Goal: Transaction & Acquisition: Purchase product/service

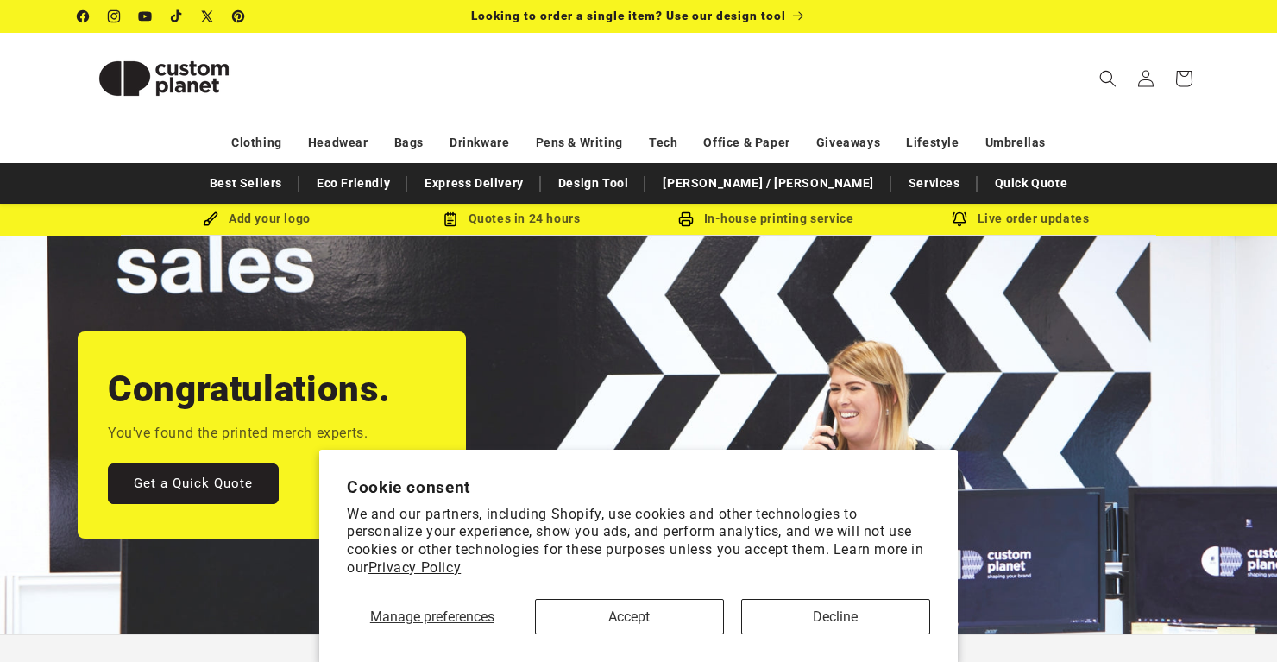
click at [675, 615] on button "Accept" at bounding box center [629, 616] width 189 height 35
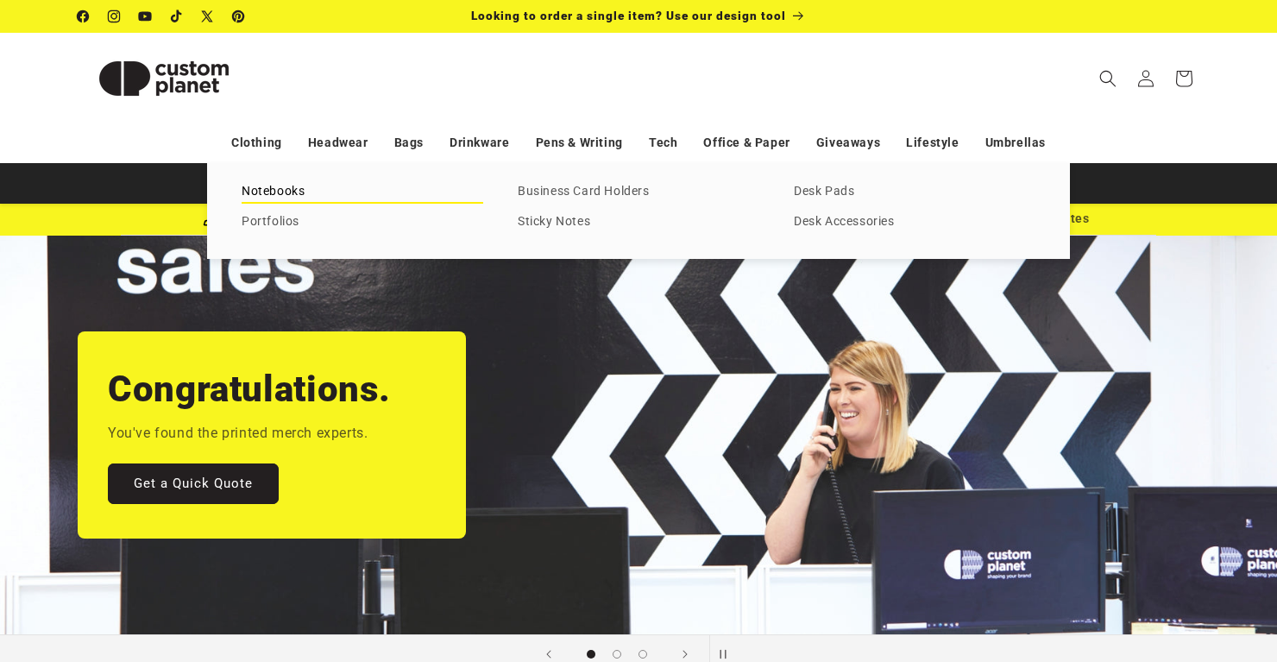
click at [287, 185] on link "Notebooks" at bounding box center [363, 191] width 242 height 23
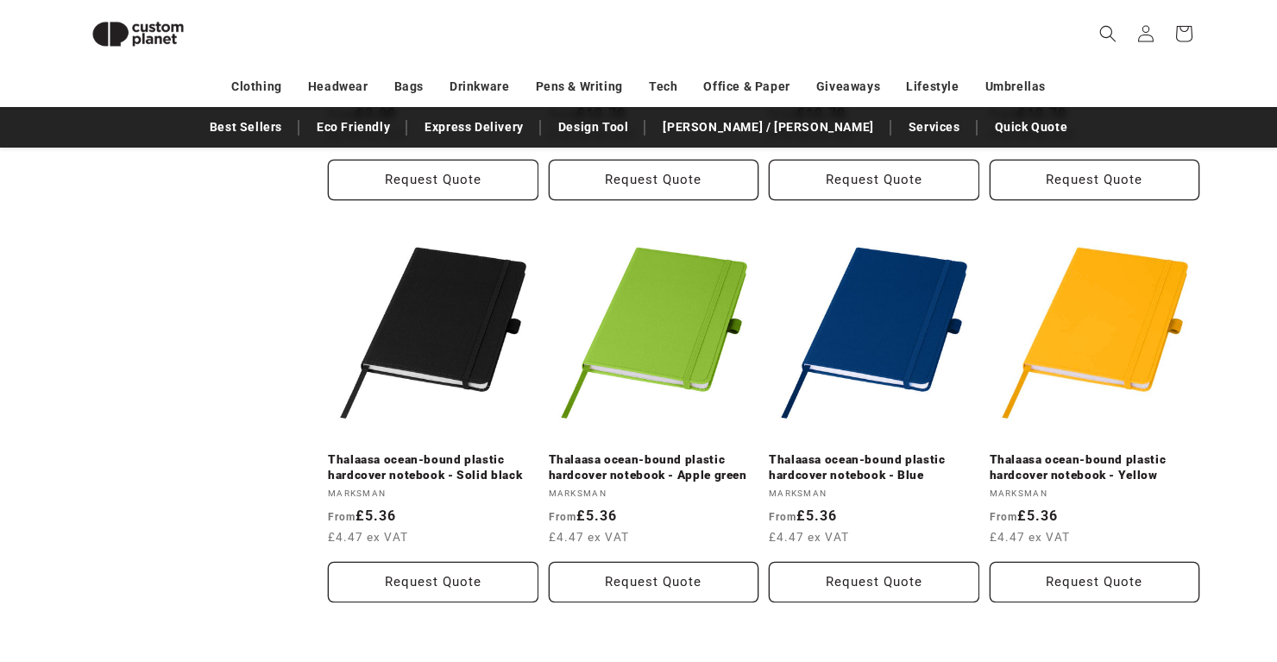
scroll to position [1735, 0]
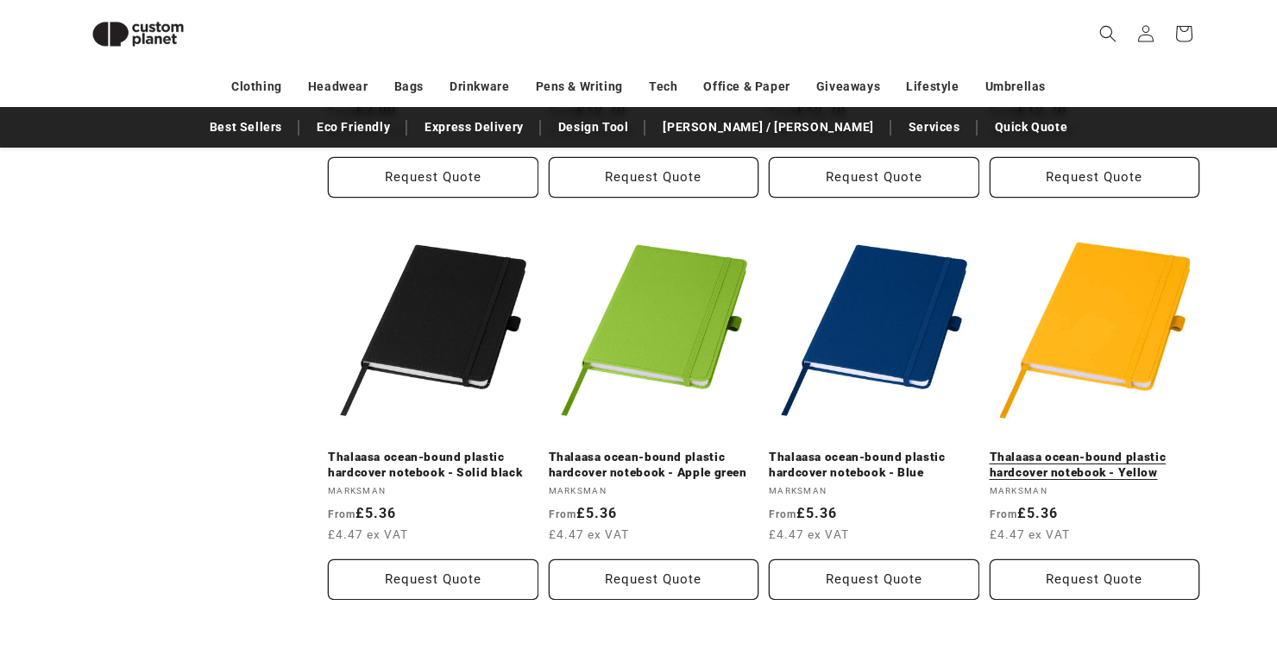
click at [1030, 449] on link "Thalaasa ocean-bound plastic hardcover notebook - Yellow" at bounding box center [1094, 464] width 210 height 30
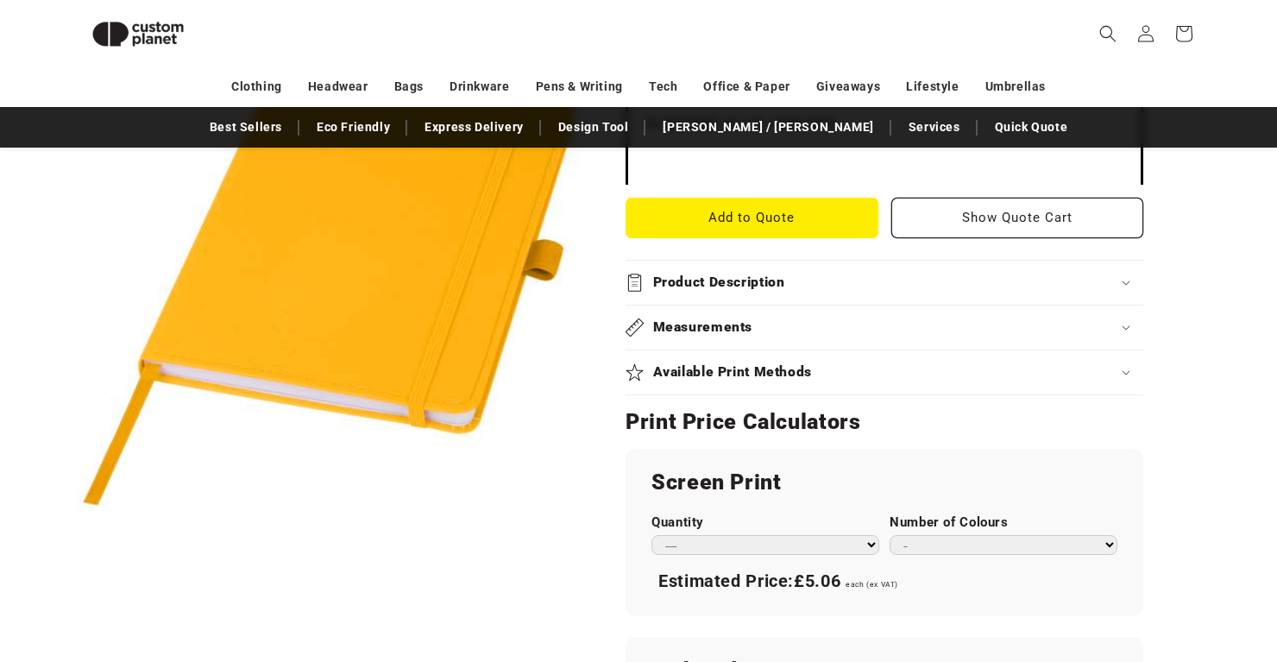
scroll to position [693, 0]
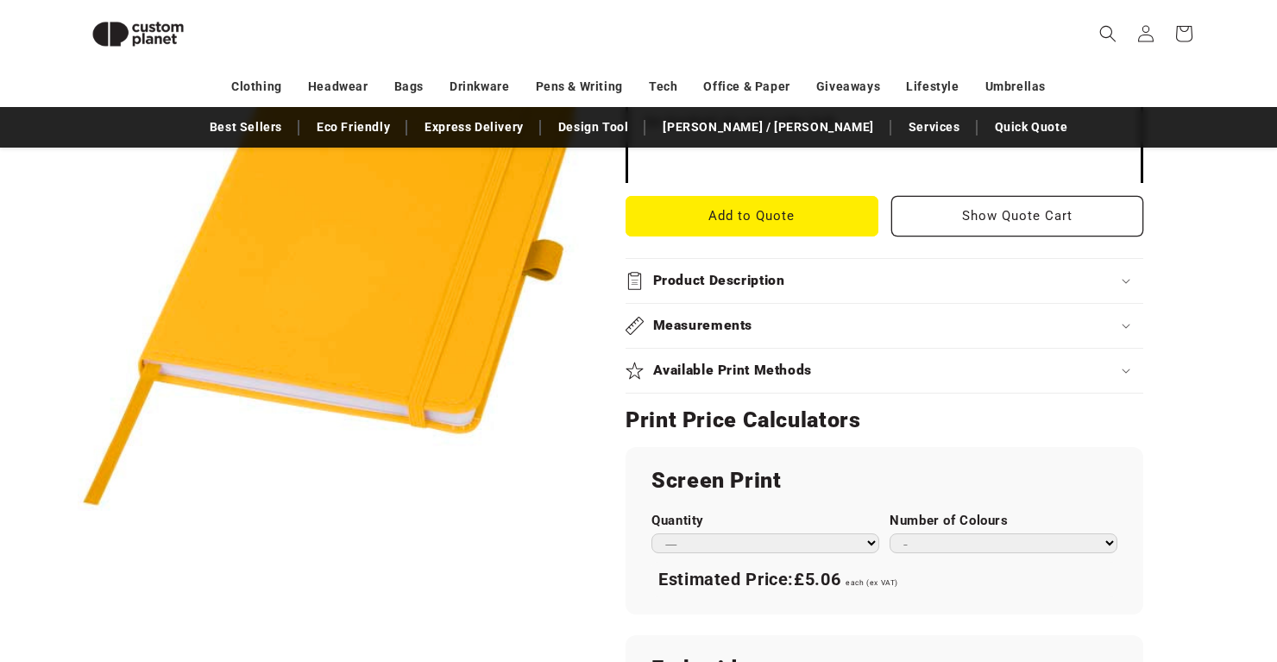
click at [689, 282] on h2 "Product Description" at bounding box center [719, 281] width 132 height 18
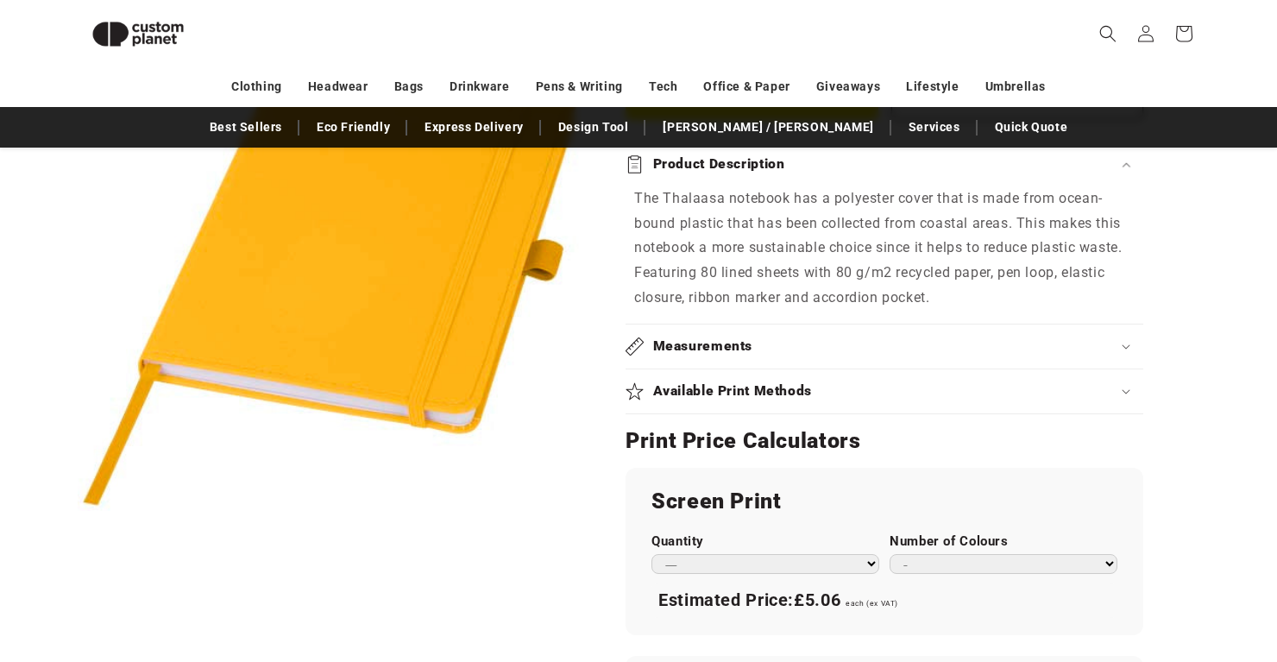
scroll to position [810, 0]
click at [690, 338] on h2 "Measurements" at bounding box center [703, 345] width 100 height 18
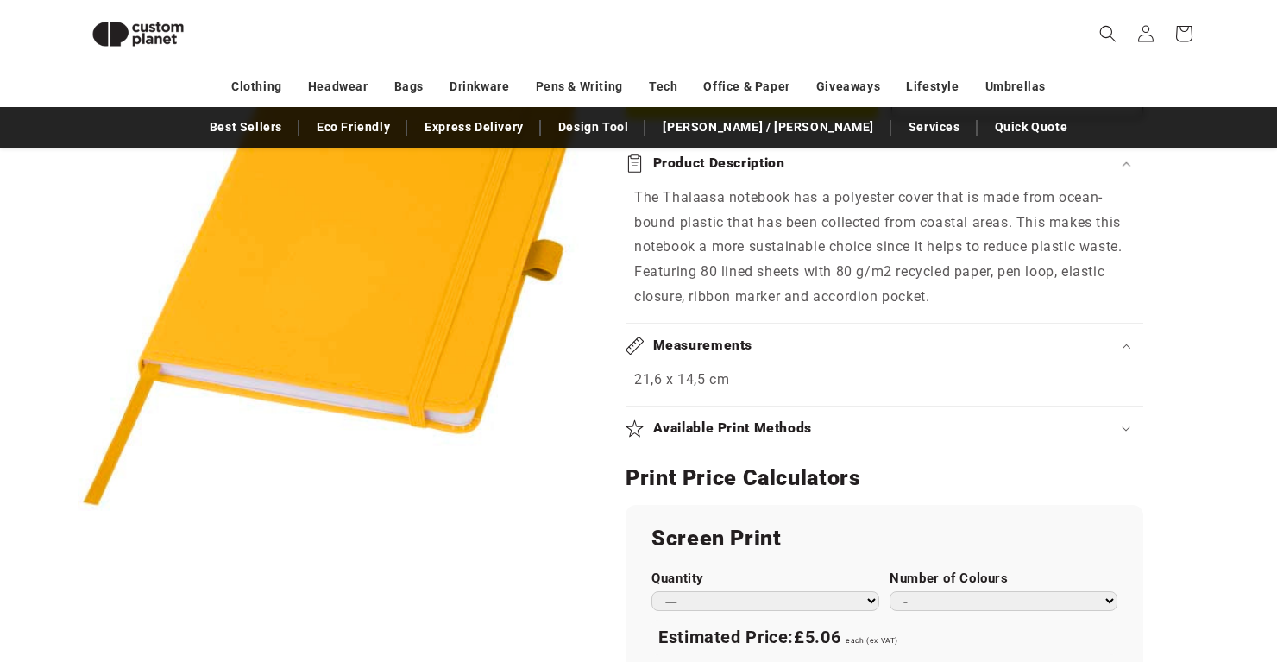
click at [690, 338] on h2 "Measurements" at bounding box center [703, 345] width 100 height 18
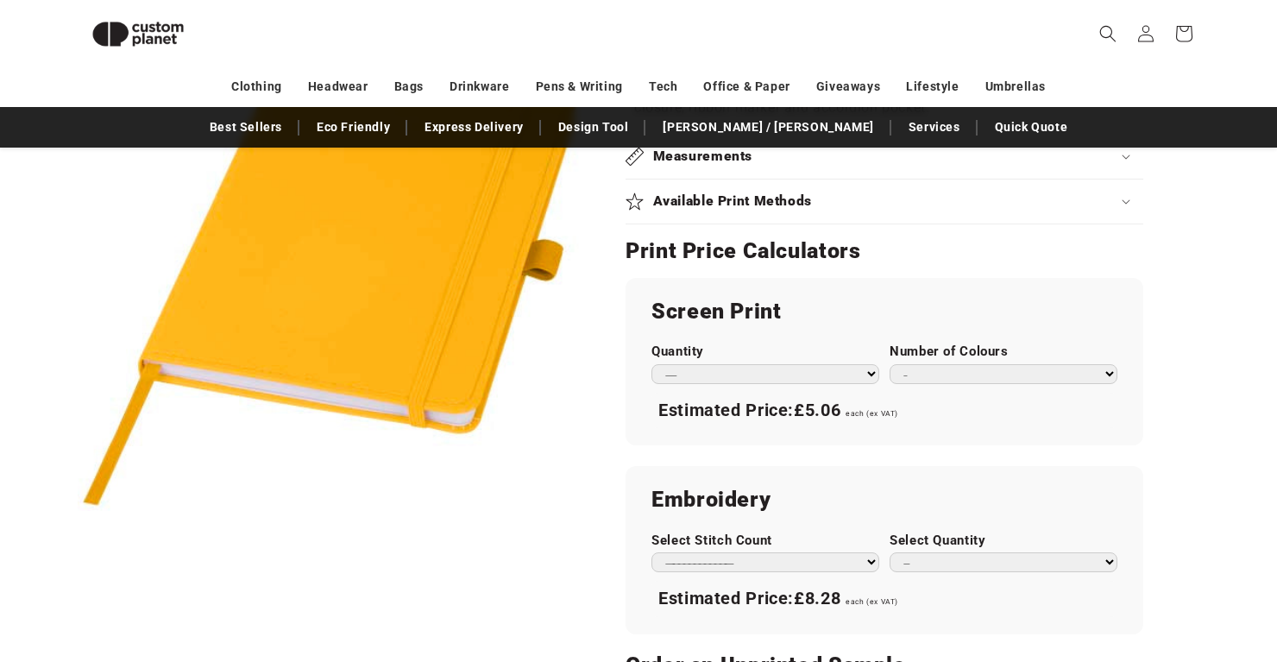
scroll to position [1007, 0]
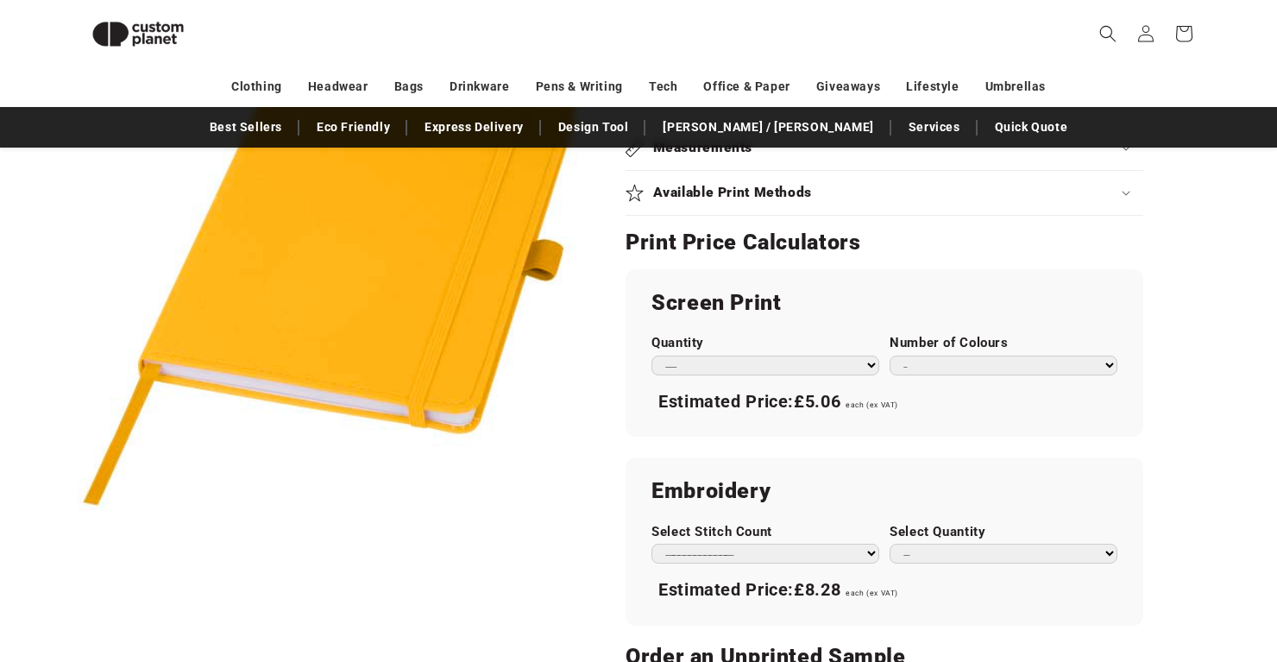
select select "**"
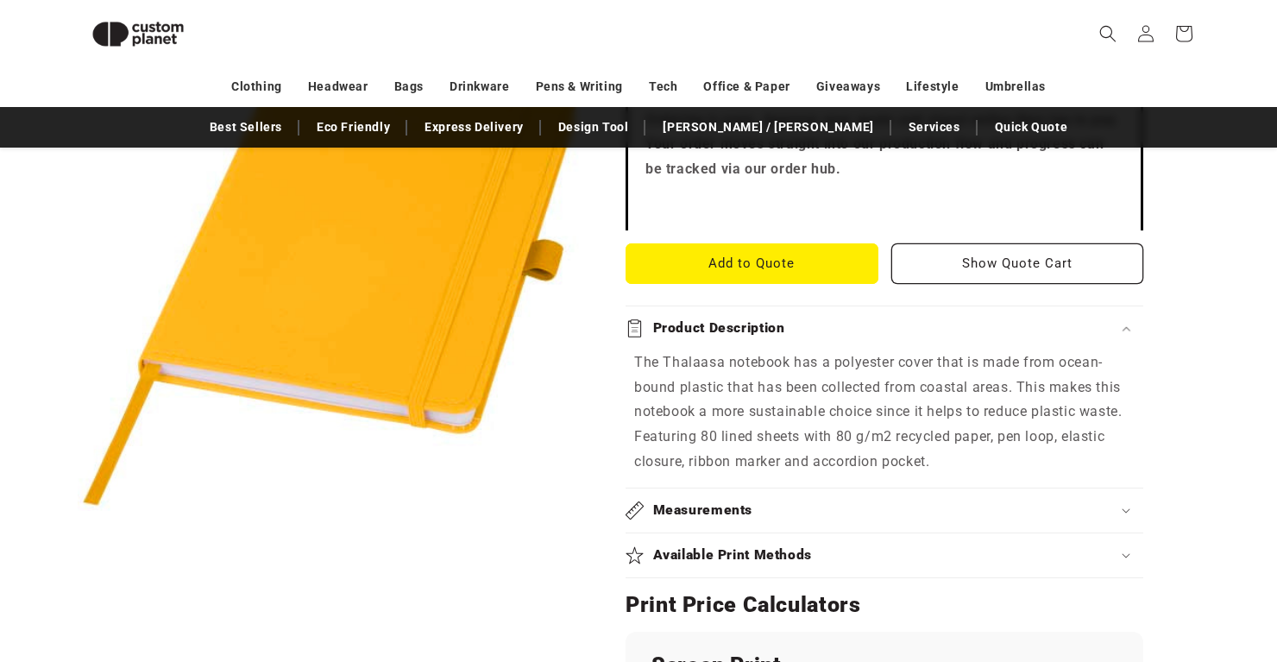
scroll to position [651, 0]
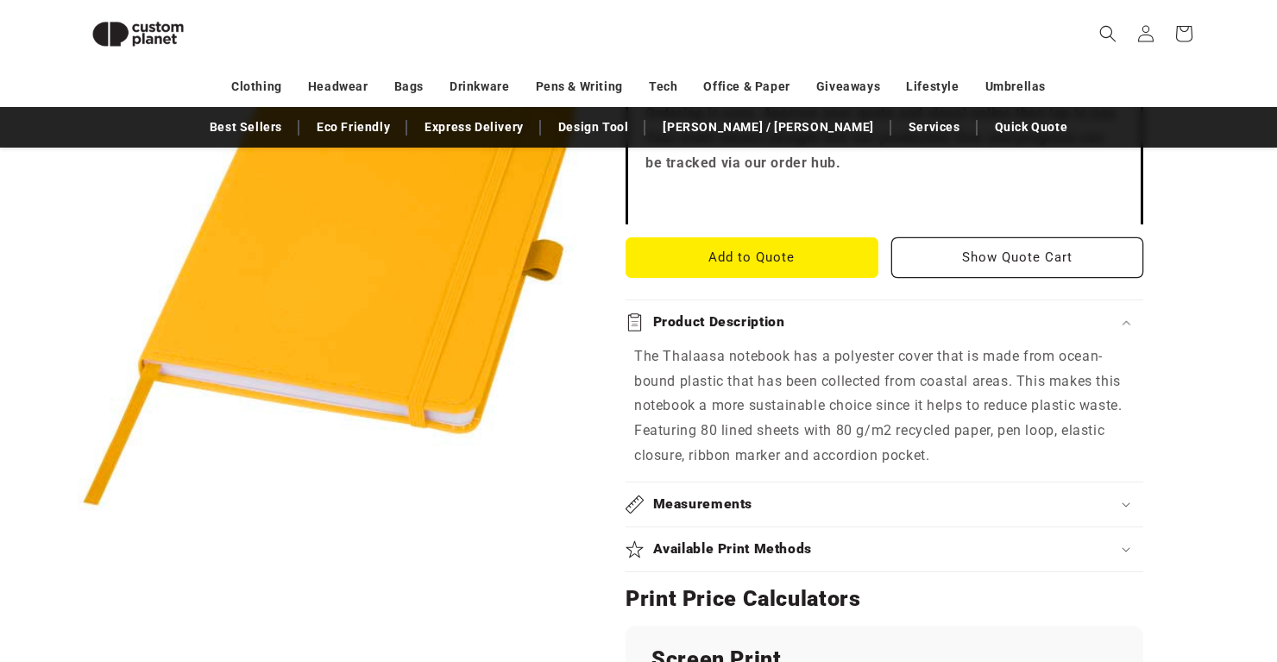
click at [712, 496] on h2 "Measurements" at bounding box center [703, 504] width 100 height 18
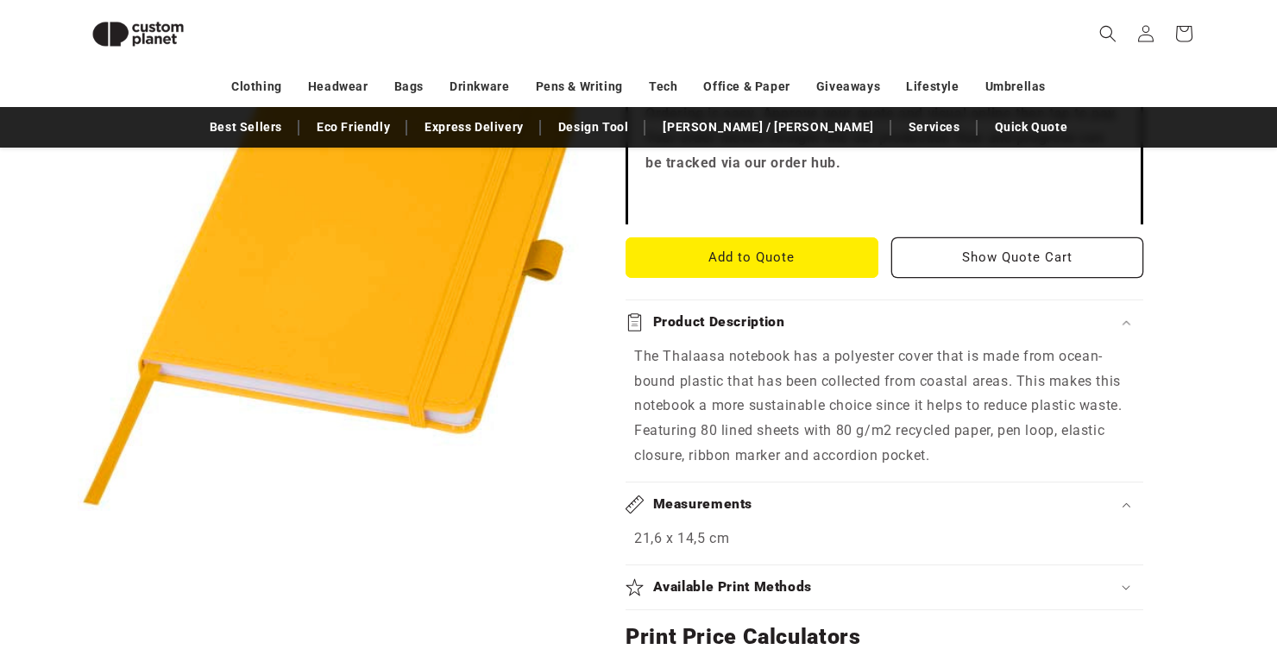
click at [712, 496] on h2 "Measurements" at bounding box center [703, 504] width 100 height 18
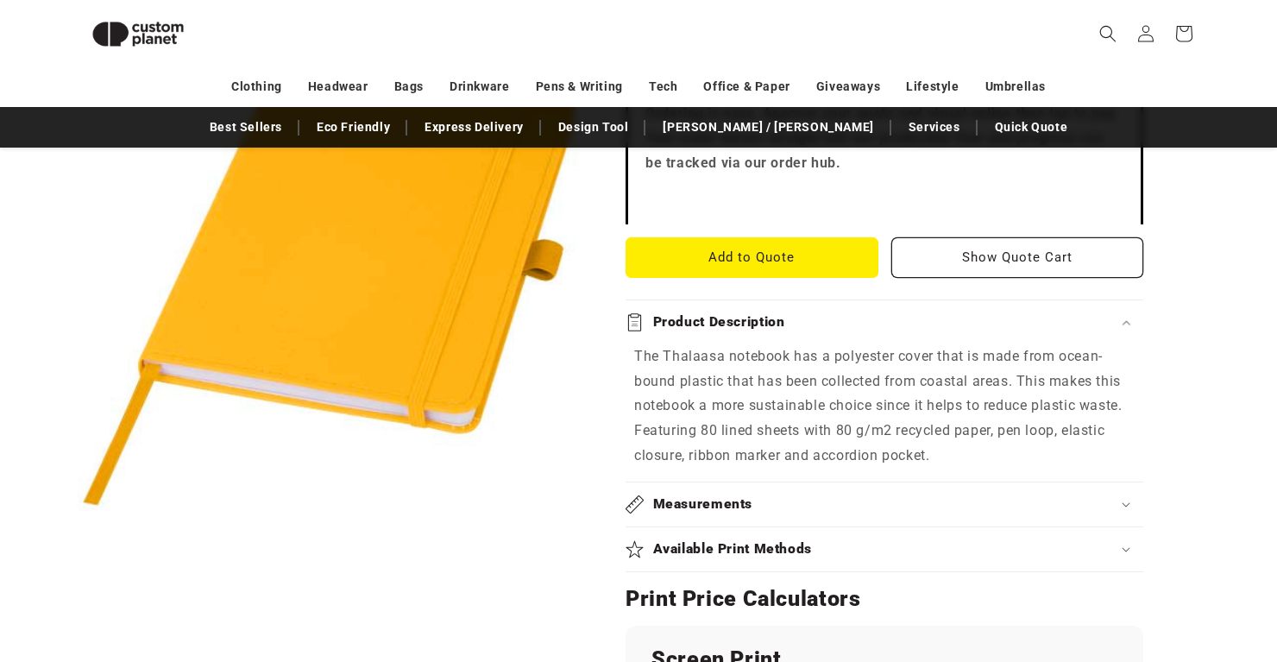
click at [717, 528] on summary "Available Print Methods" at bounding box center [884, 549] width 518 height 44
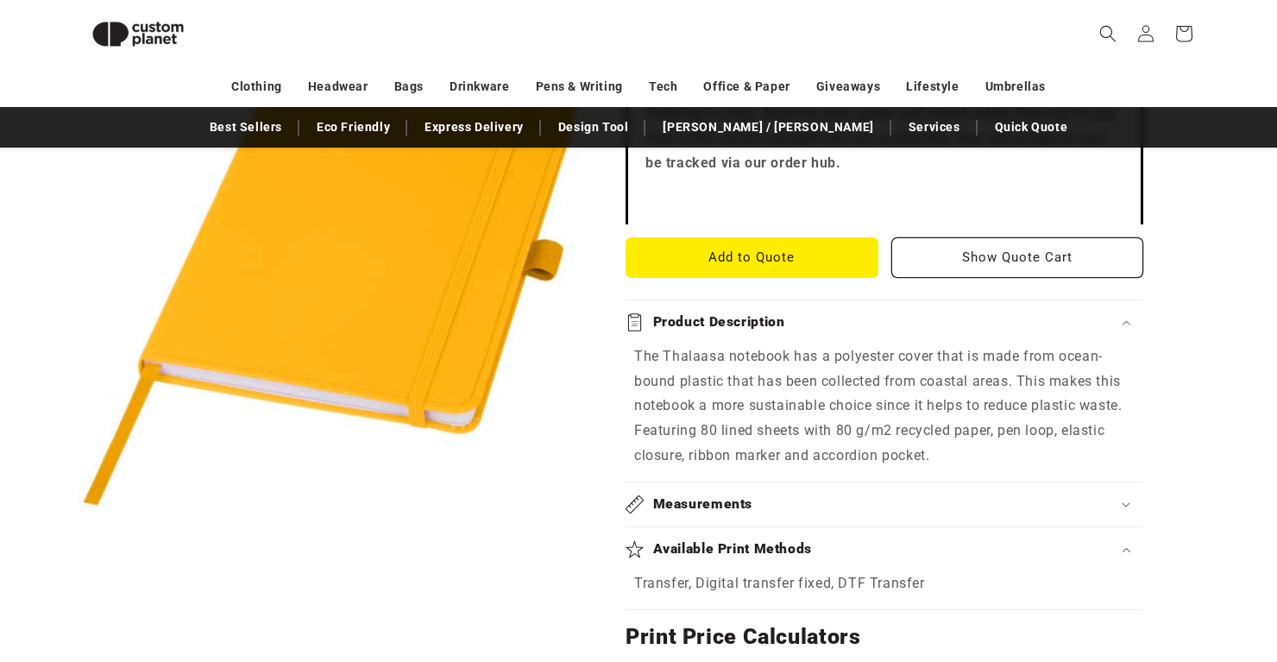
click at [717, 528] on summary "Available Print Methods" at bounding box center [884, 549] width 518 height 44
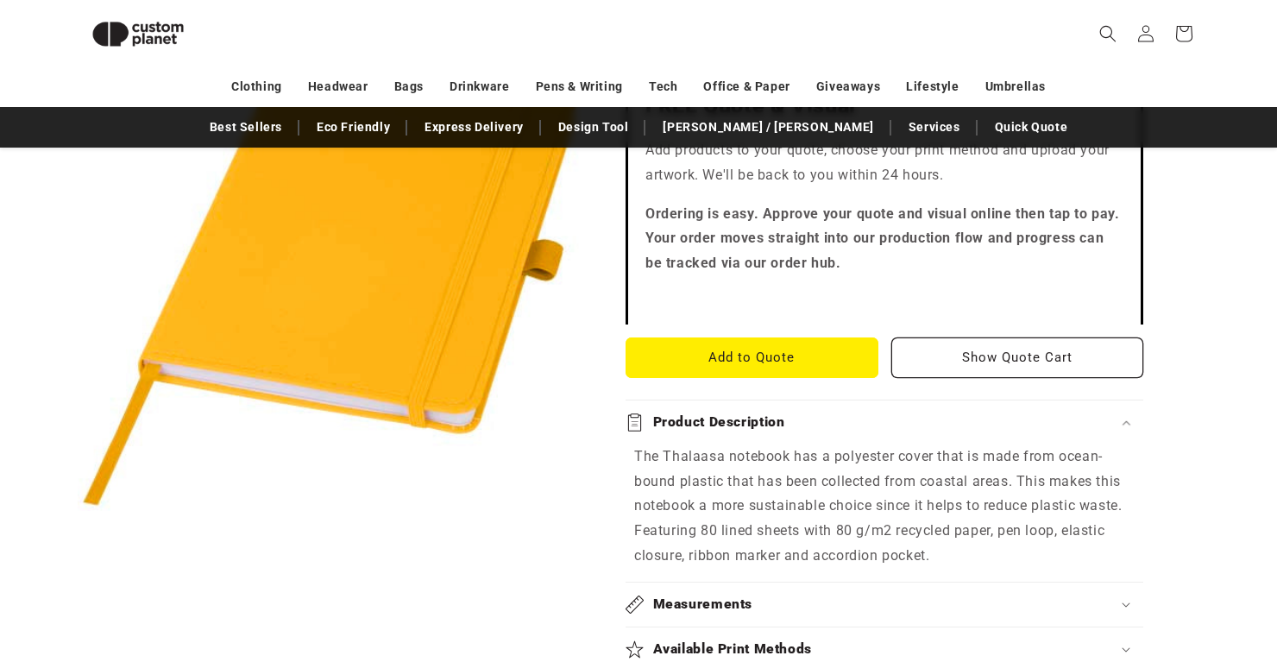
scroll to position [486, 0]
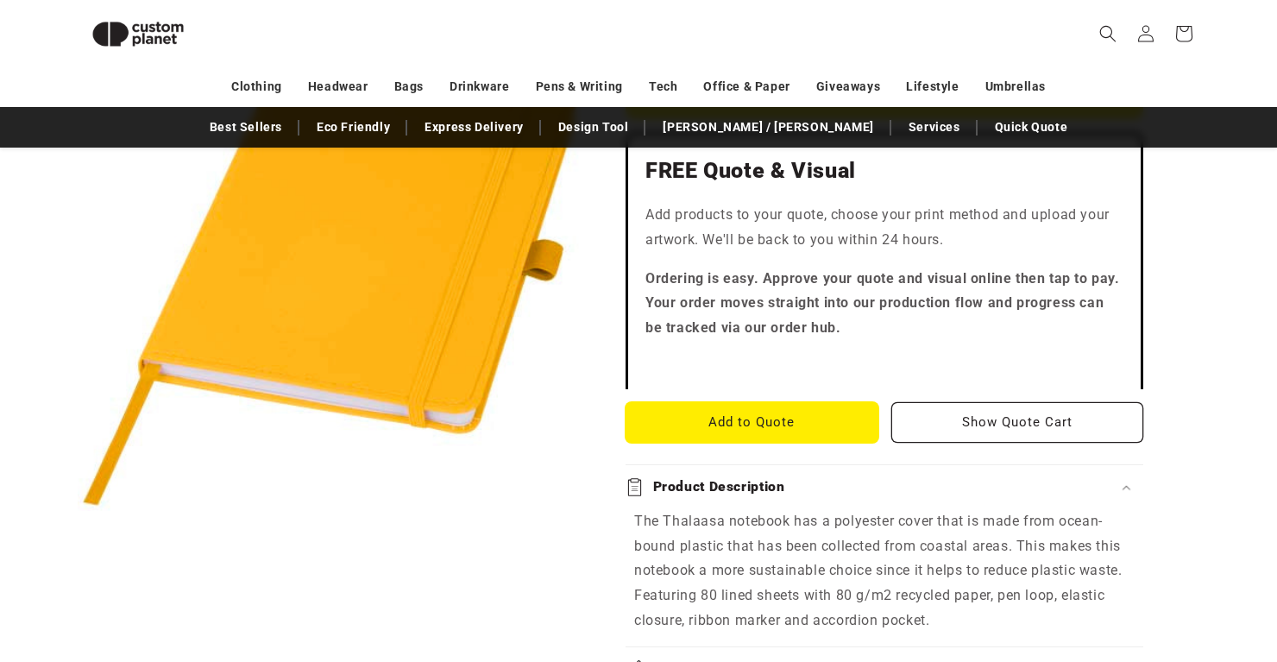
click at [704, 423] on button "Add to Quote" at bounding box center [751, 422] width 253 height 41
click at [719, 411] on button "Add to Quote" at bounding box center [751, 422] width 253 height 41
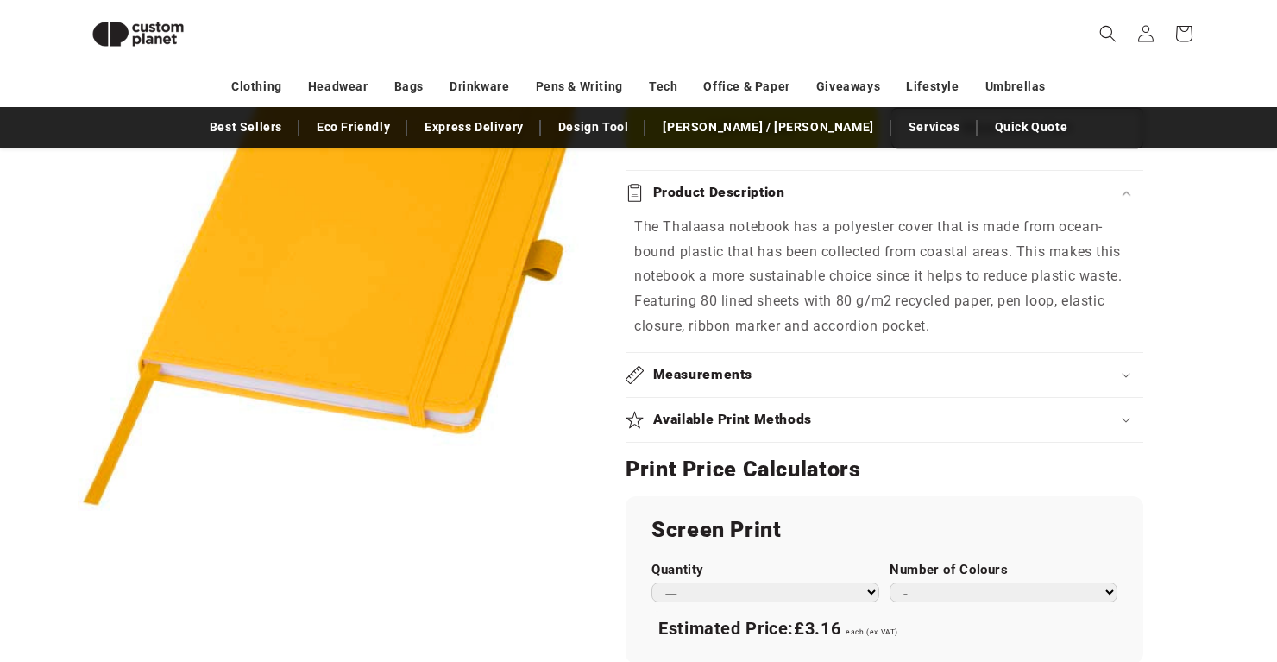
scroll to position [784, 0]
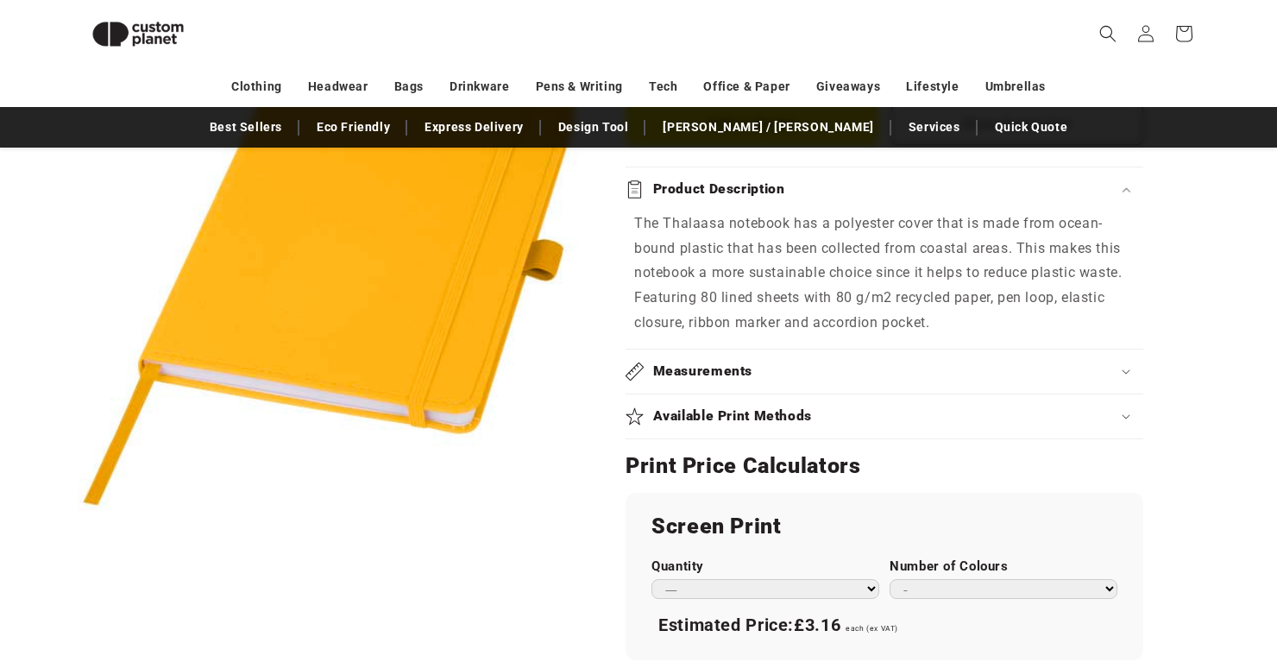
click at [721, 407] on h2 "Available Print Methods" at bounding box center [733, 416] width 160 height 18
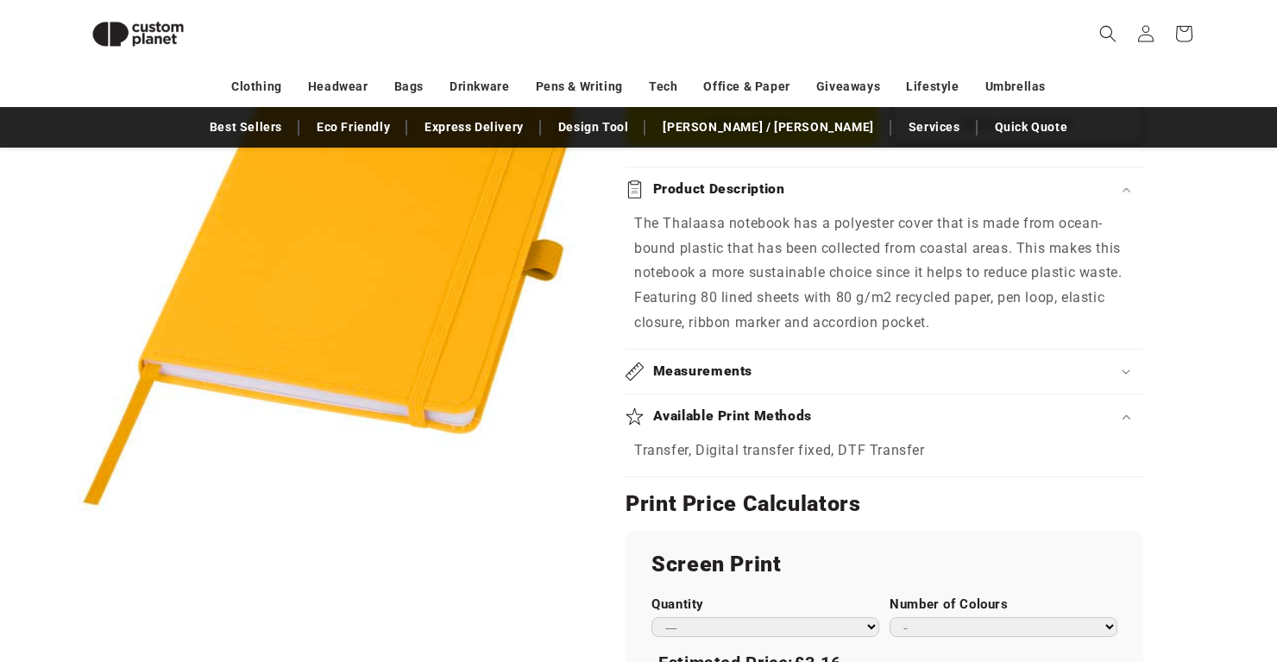
click at [717, 407] on h2 "Available Print Methods" at bounding box center [733, 416] width 160 height 18
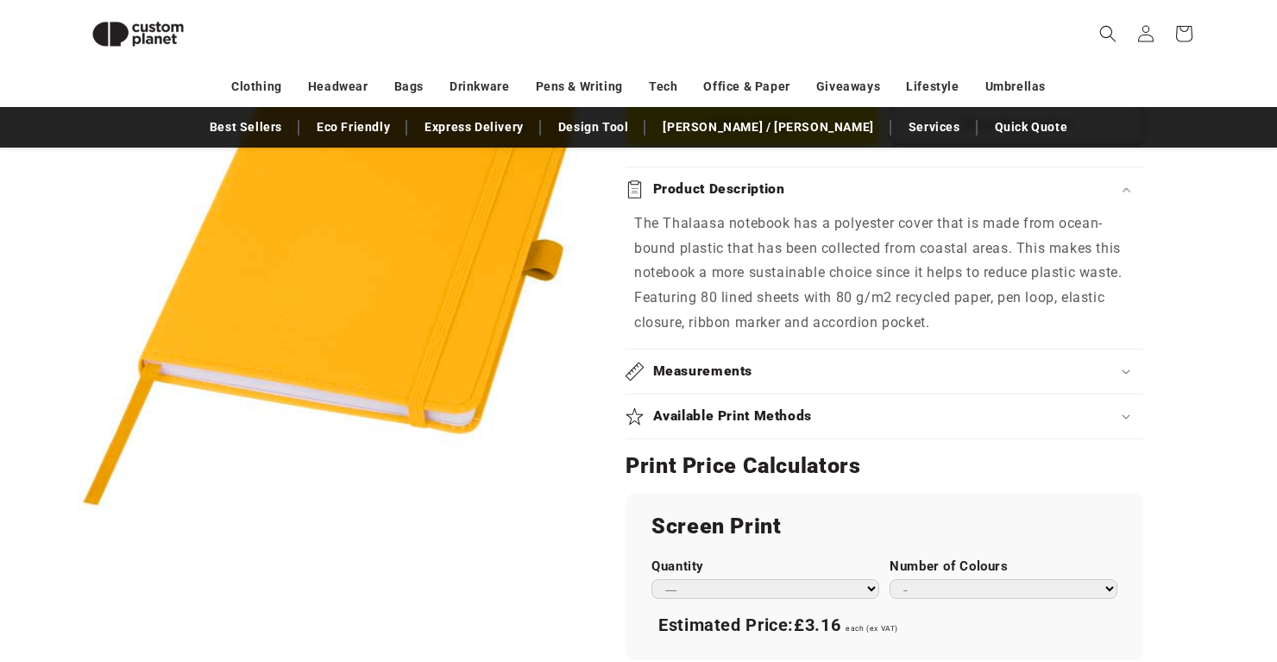
click at [717, 407] on h2 "Available Print Methods" at bounding box center [733, 416] width 160 height 18
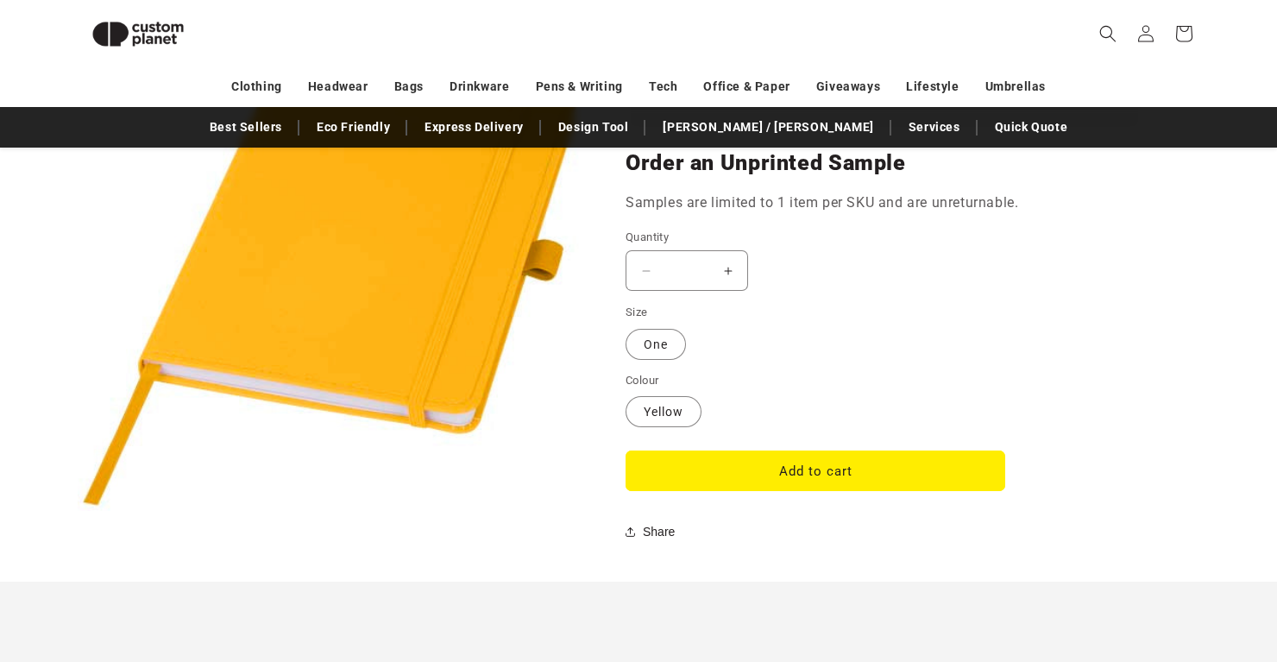
scroll to position [1691, 0]
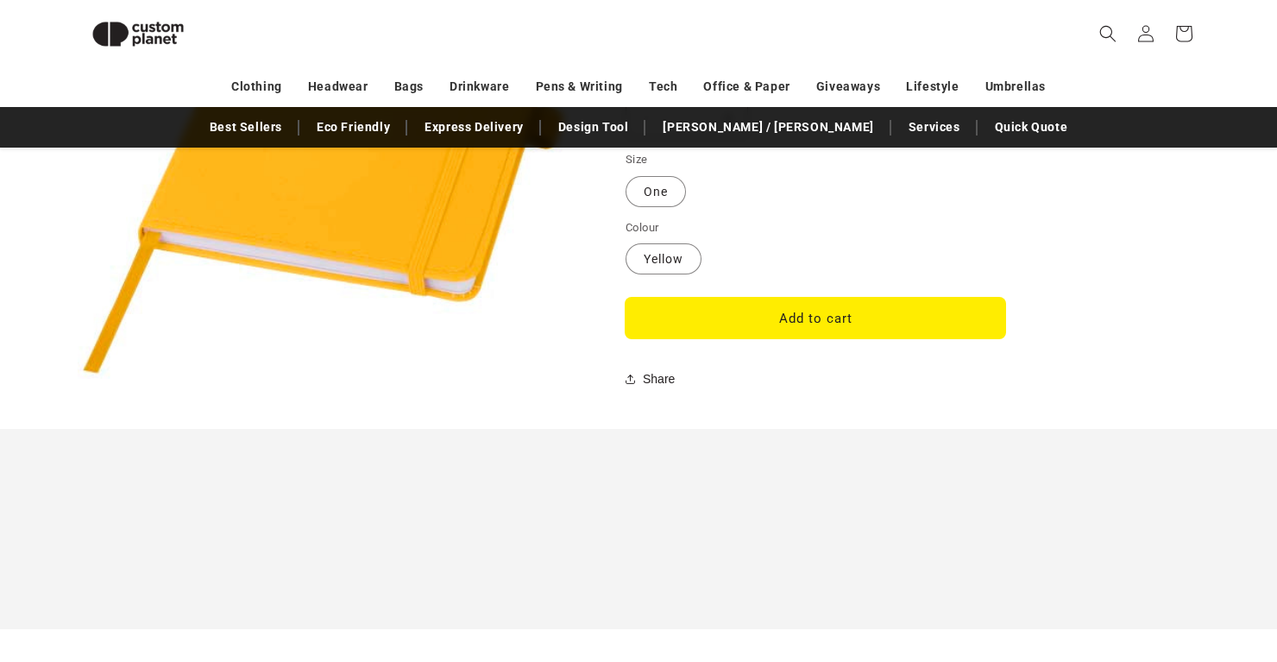
click at [725, 313] on button "Add to cart" at bounding box center [815, 318] width 380 height 41
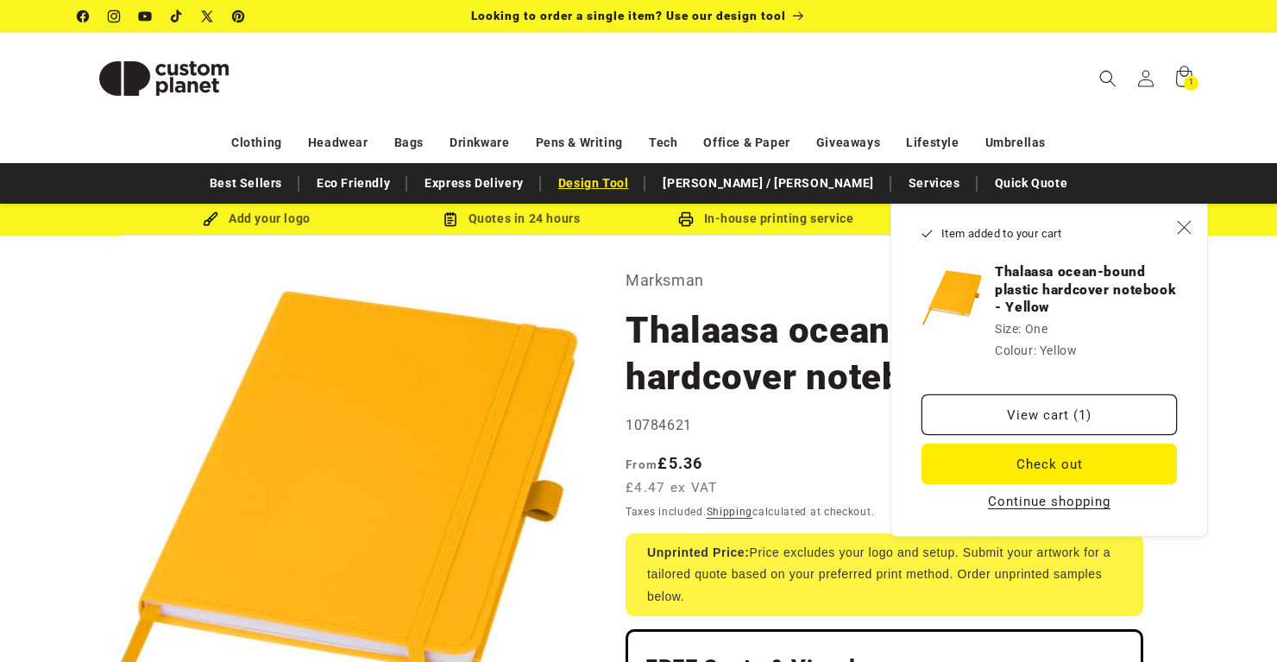
scroll to position [0, 0]
click at [398, 186] on link "Eco Friendly" at bounding box center [353, 183] width 91 height 30
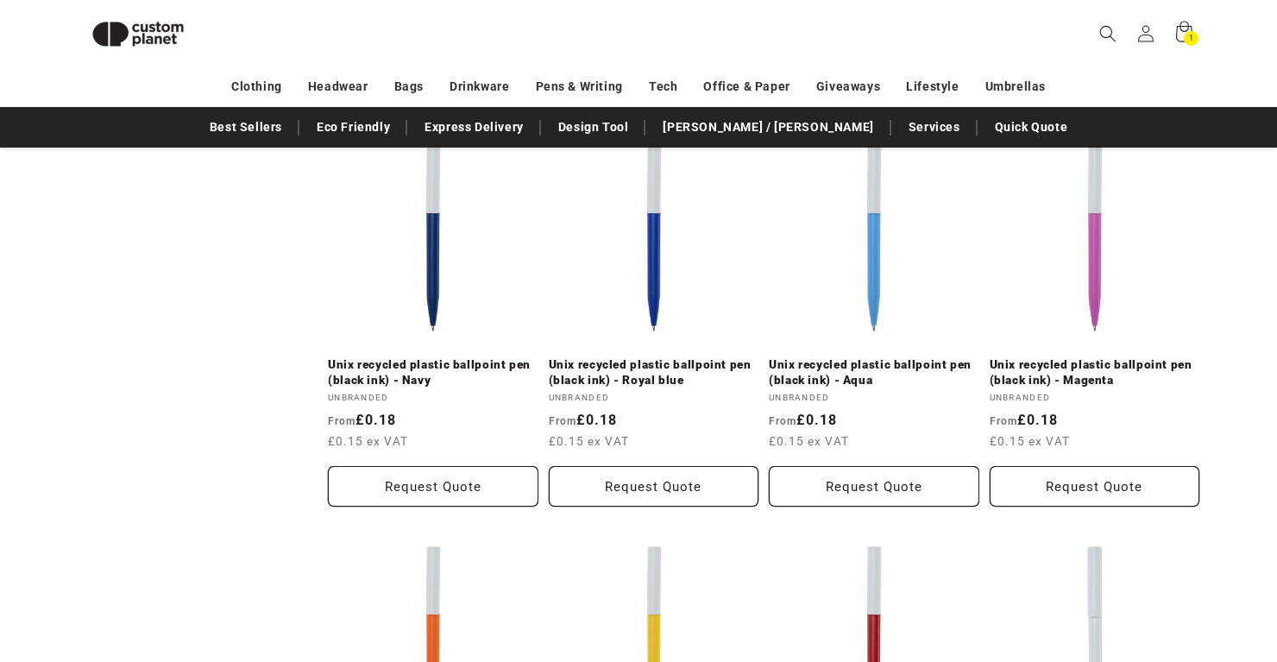
scroll to position [1029, 0]
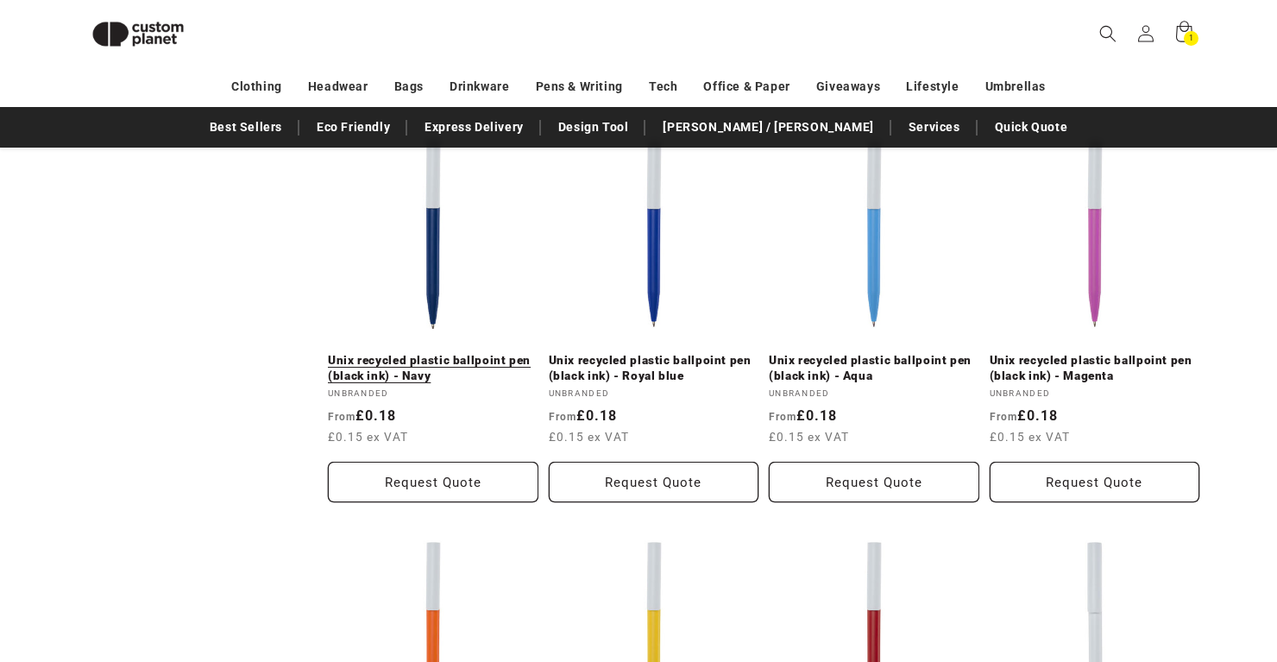
click at [424, 362] on link "Unix recycled plastic ballpoint pen (black ink) - Navy" at bounding box center [433, 368] width 210 height 30
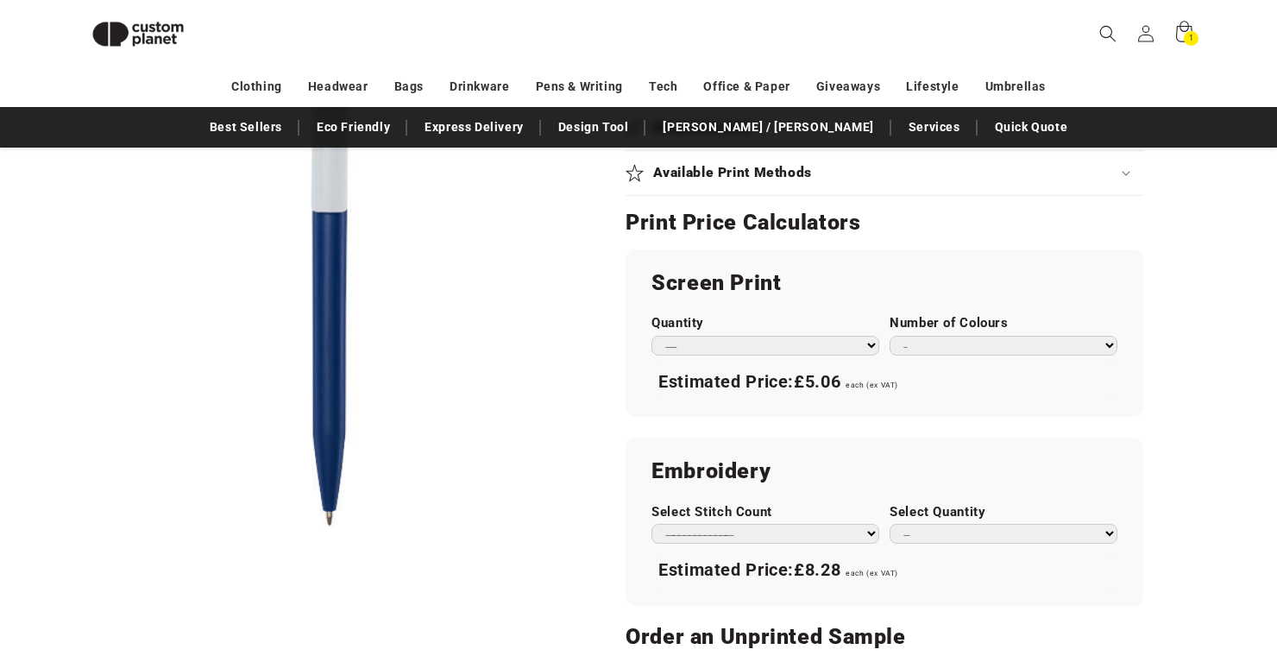
scroll to position [876, 0]
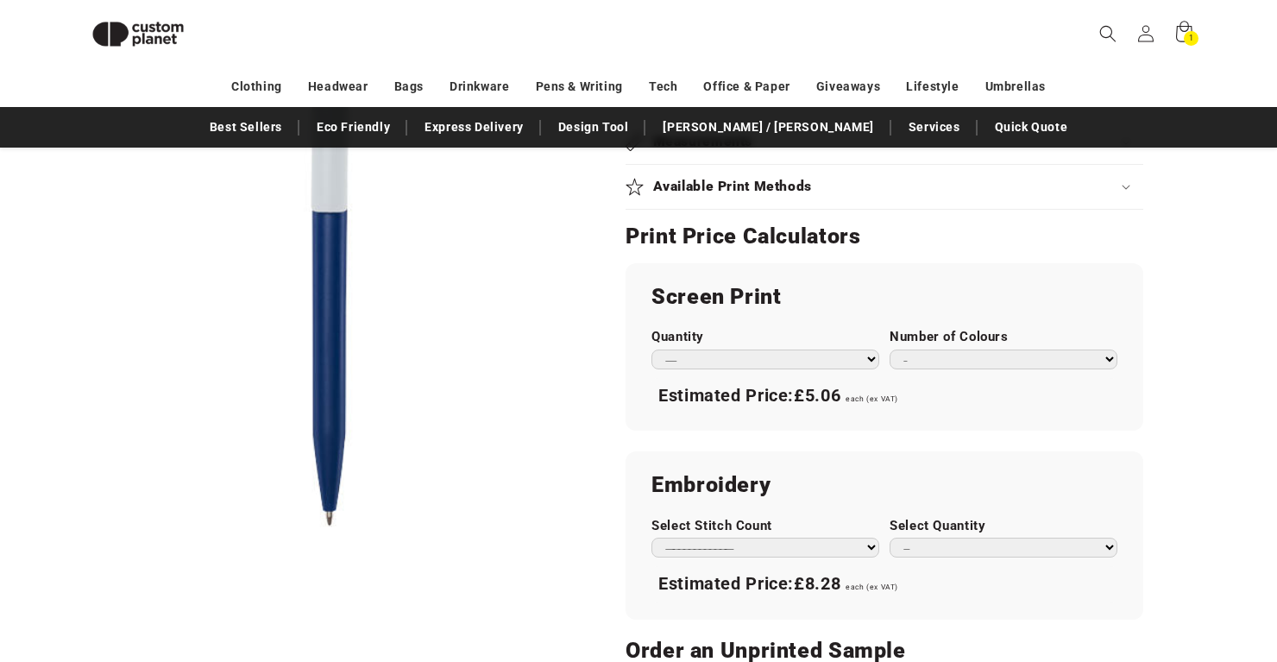
select select "**"
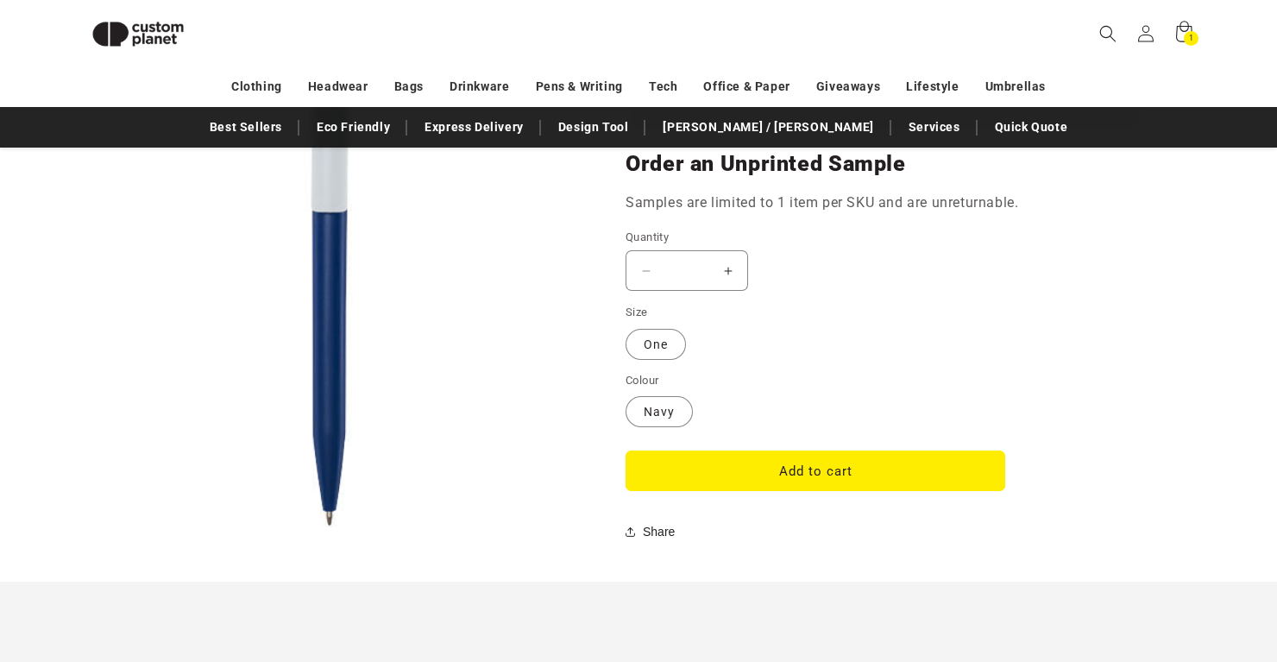
scroll to position [1373, 0]
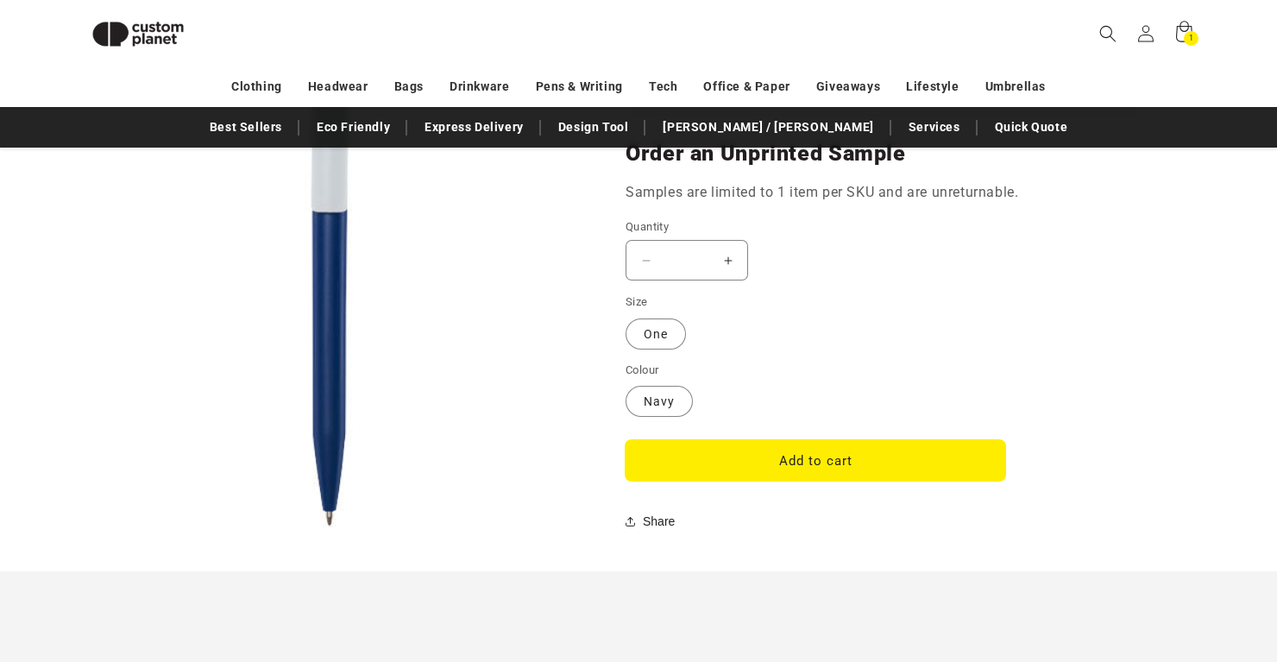
click at [763, 454] on button "Add to cart" at bounding box center [815, 460] width 380 height 41
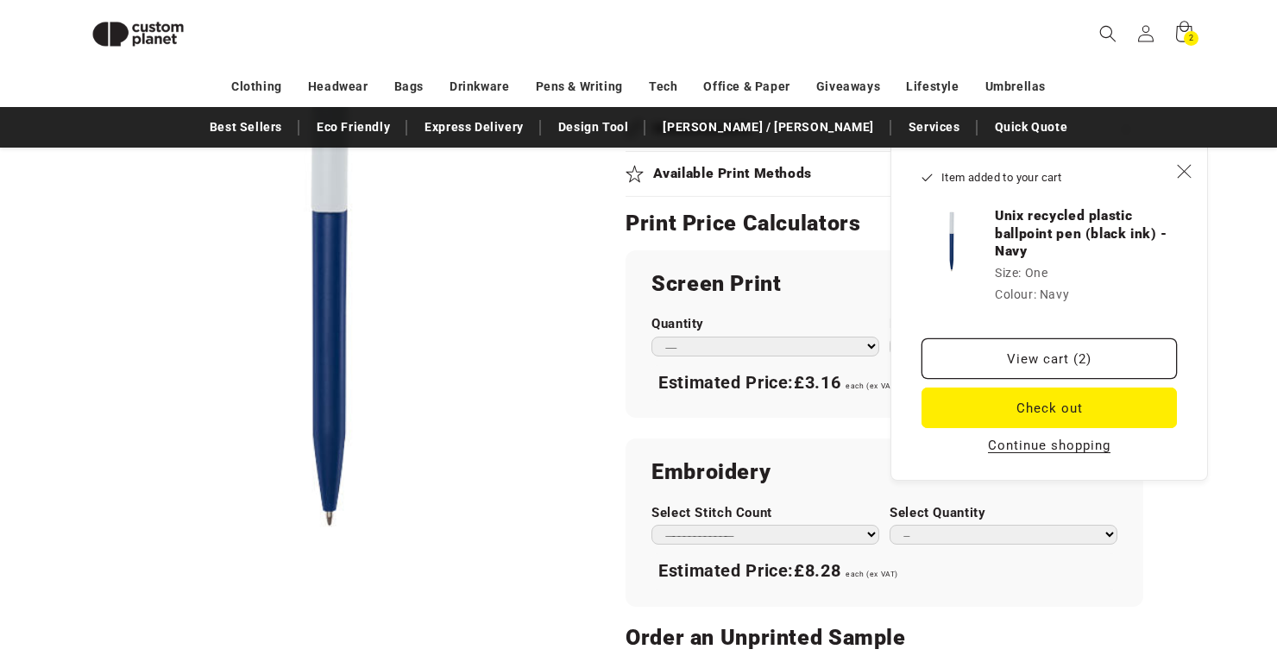
scroll to position [872, 0]
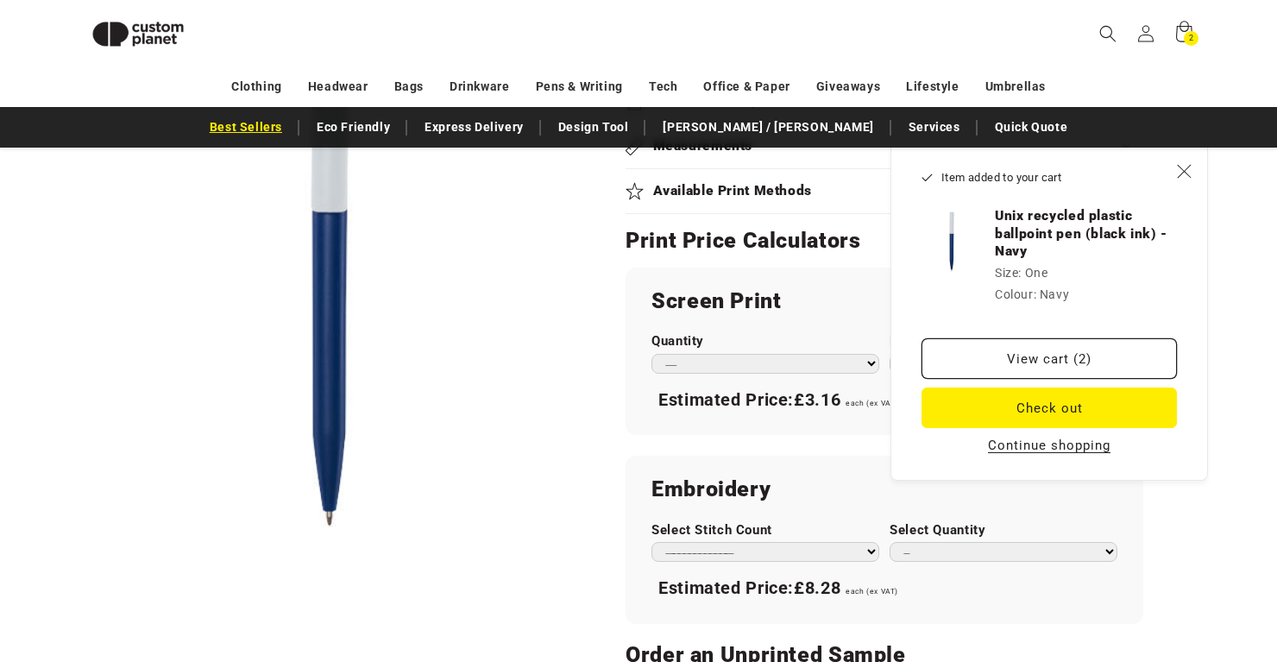
click at [291, 125] on link "Best Sellers" at bounding box center [246, 127] width 90 height 30
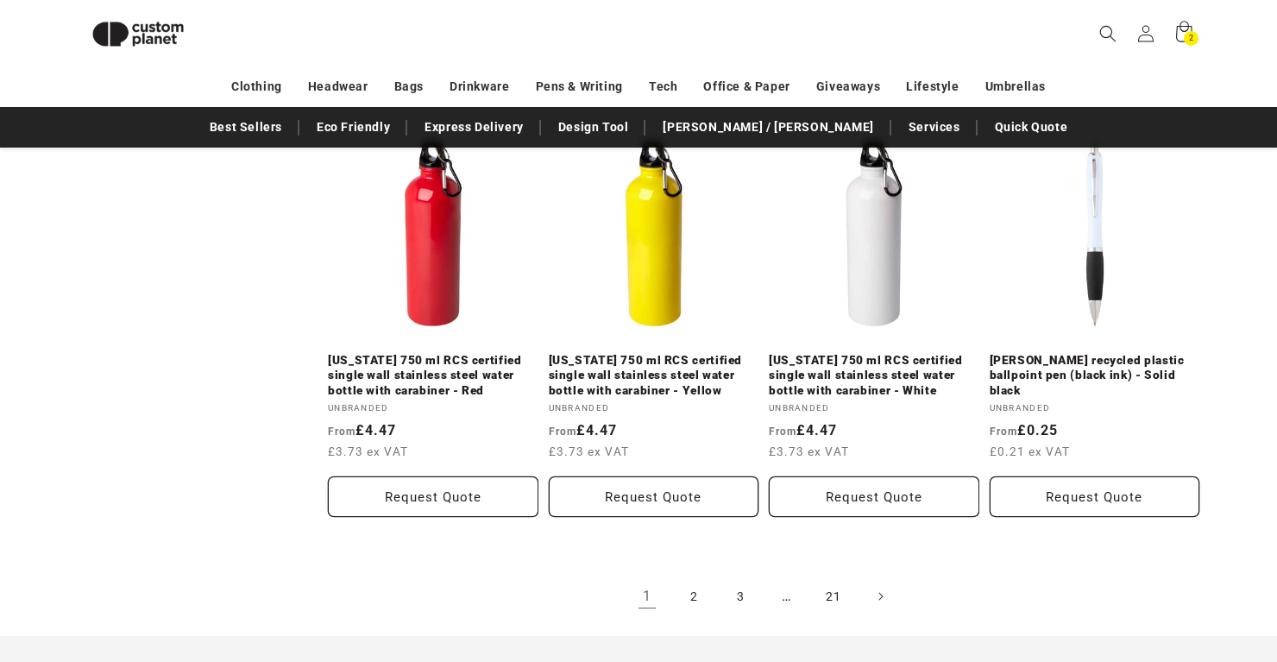
scroll to position [1913, 0]
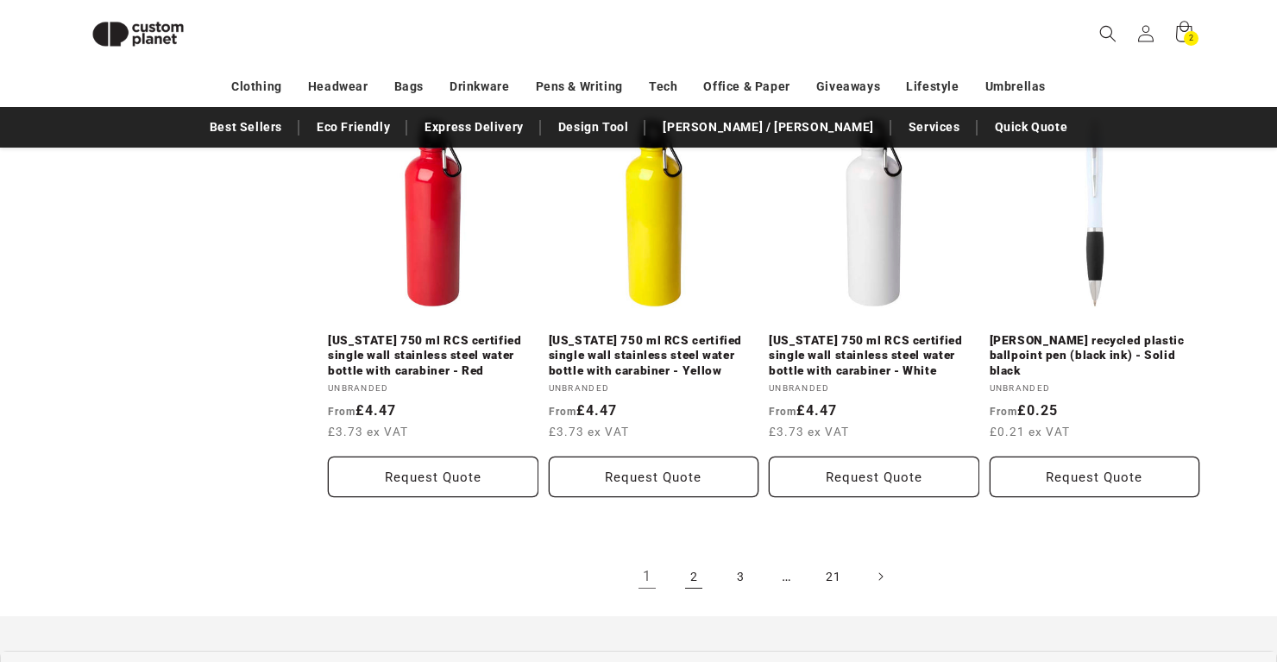
click at [697, 557] on link "2" at bounding box center [693, 576] width 38 height 38
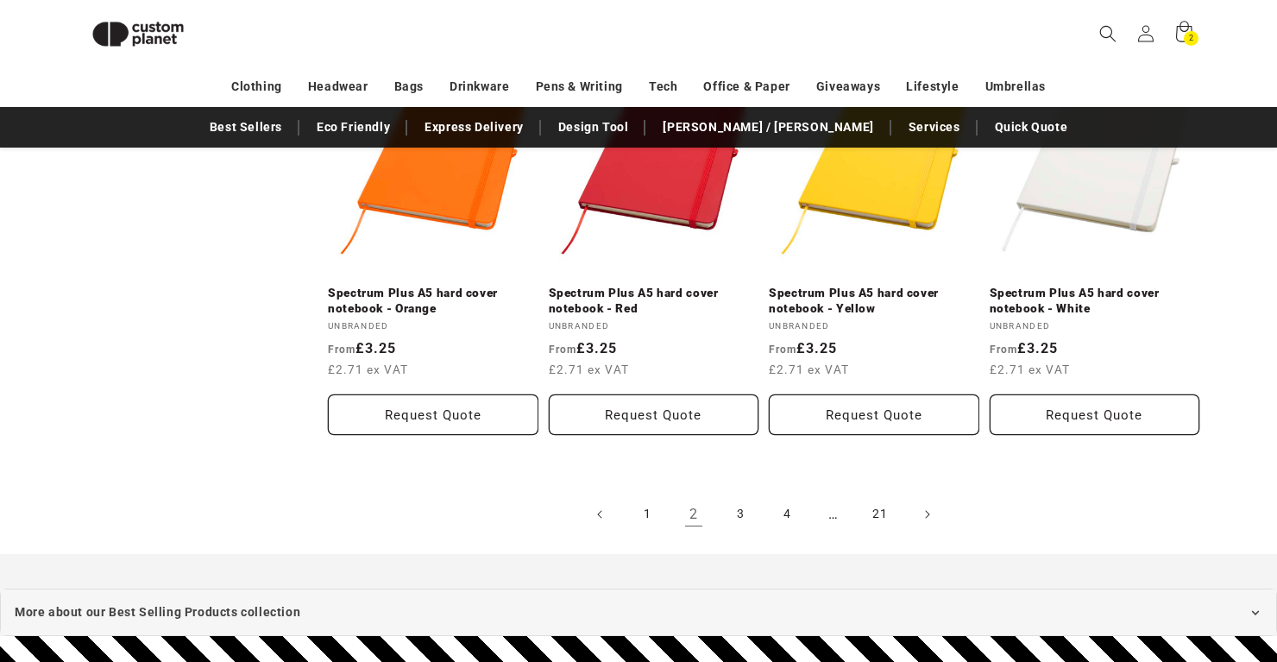
scroll to position [1926, 0]
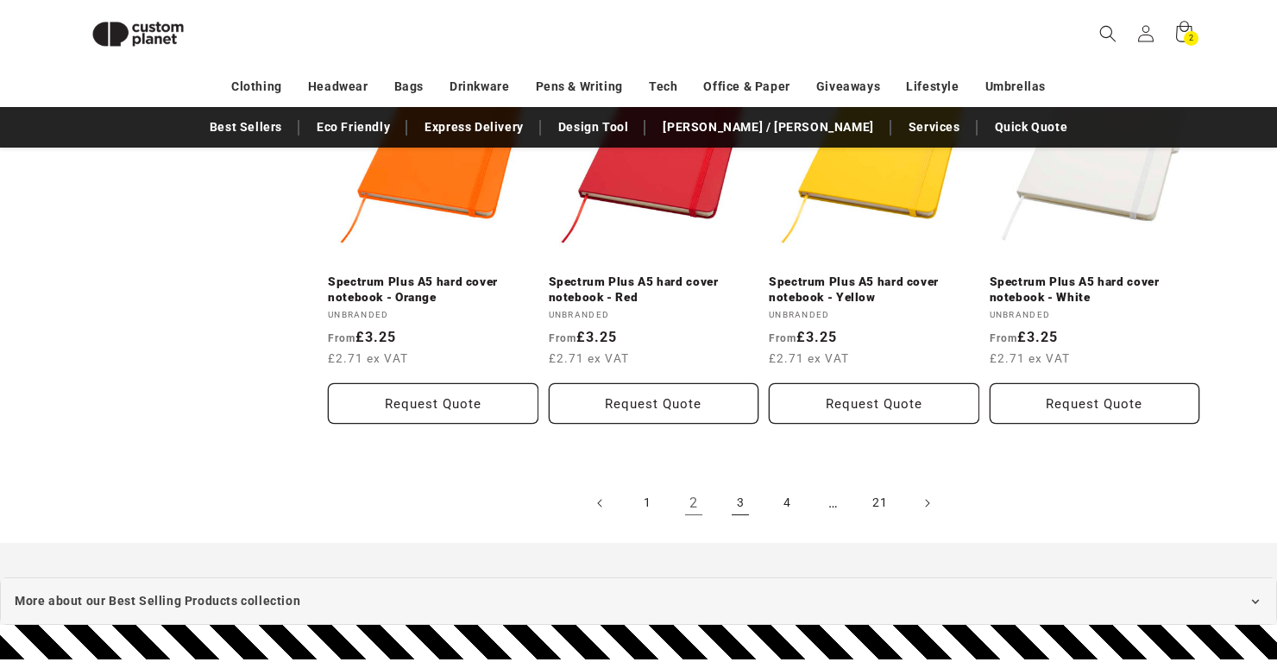
click at [741, 484] on link "3" at bounding box center [740, 503] width 38 height 38
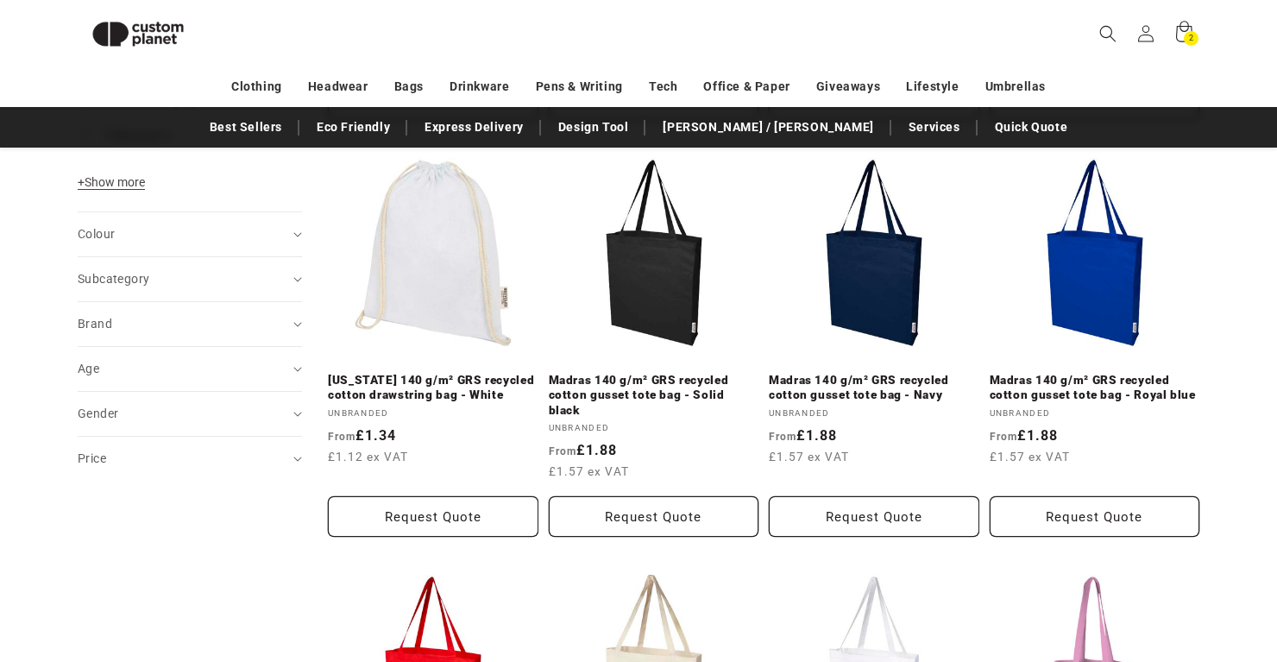
scroll to position [602, 0]
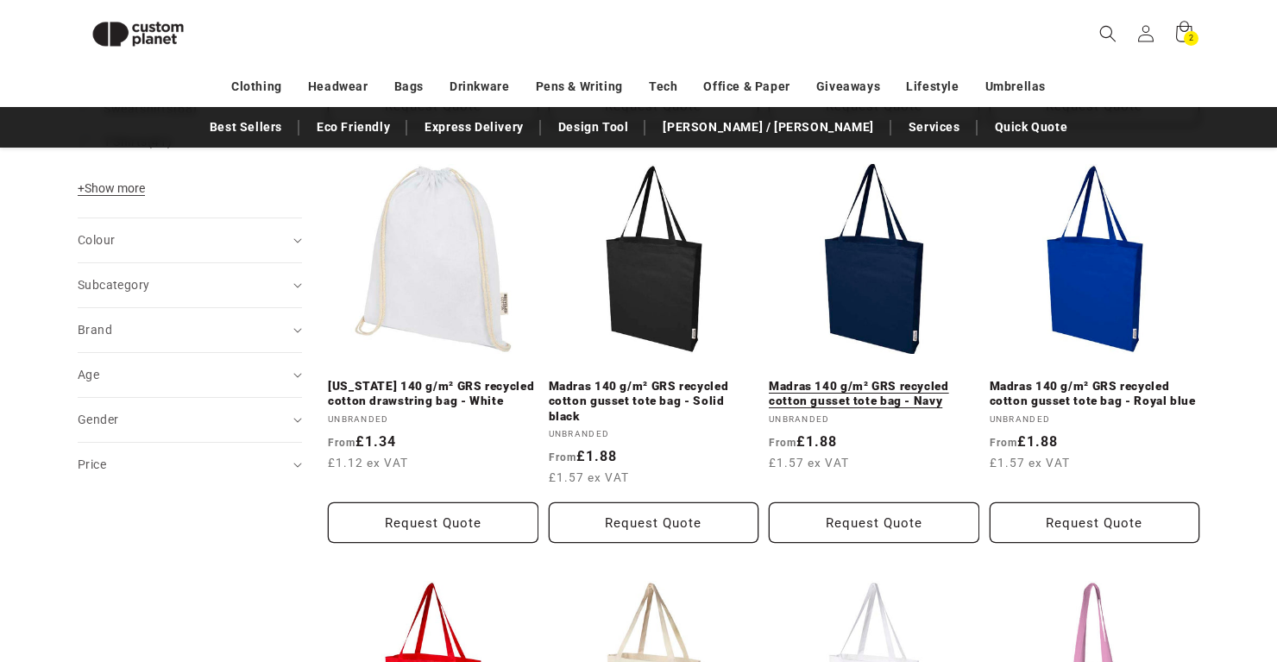
click at [813, 387] on link "Madras 140 g/m² GRS recycled cotton gusset tote bag - Navy" at bounding box center [874, 394] width 210 height 30
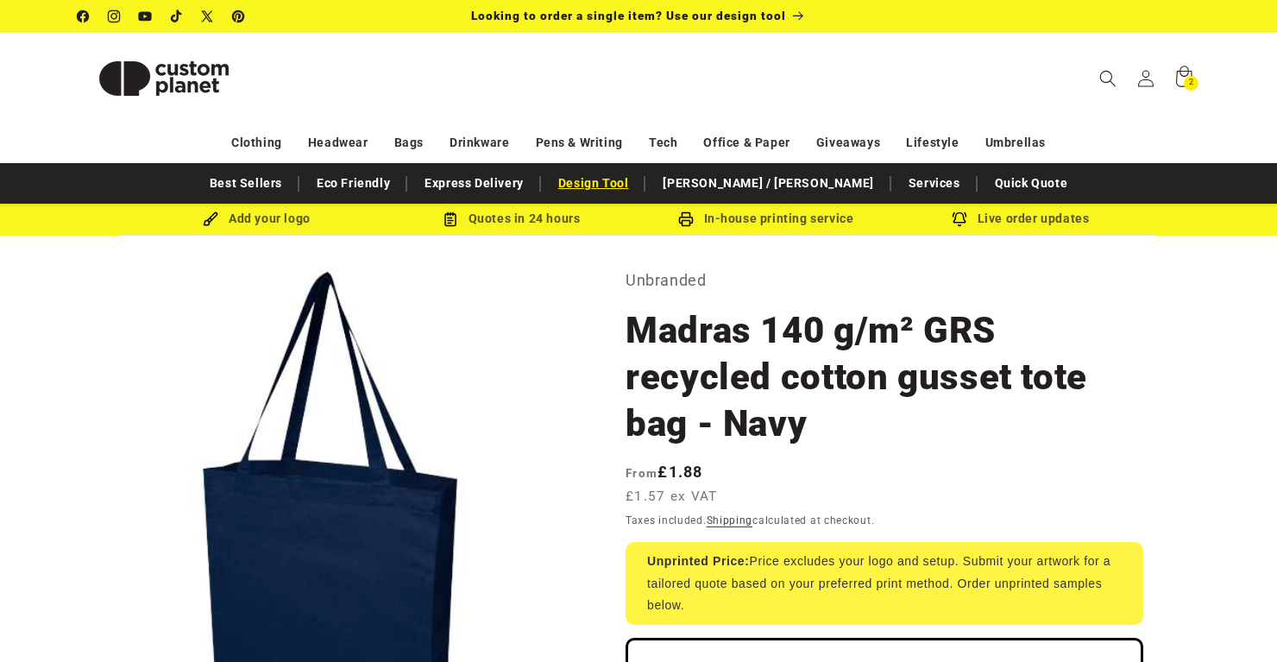
click at [631, 185] on link "Design Tool" at bounding box center [593, 183] width 88 height 30
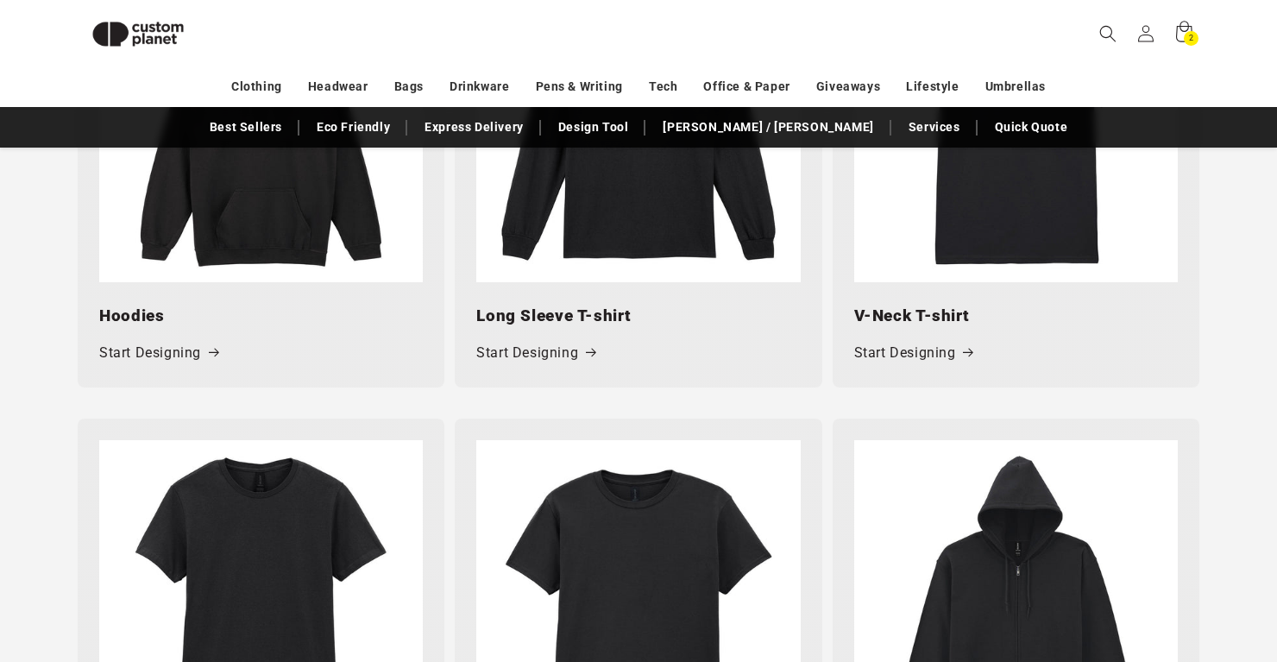
scroll to position [1489, 0]
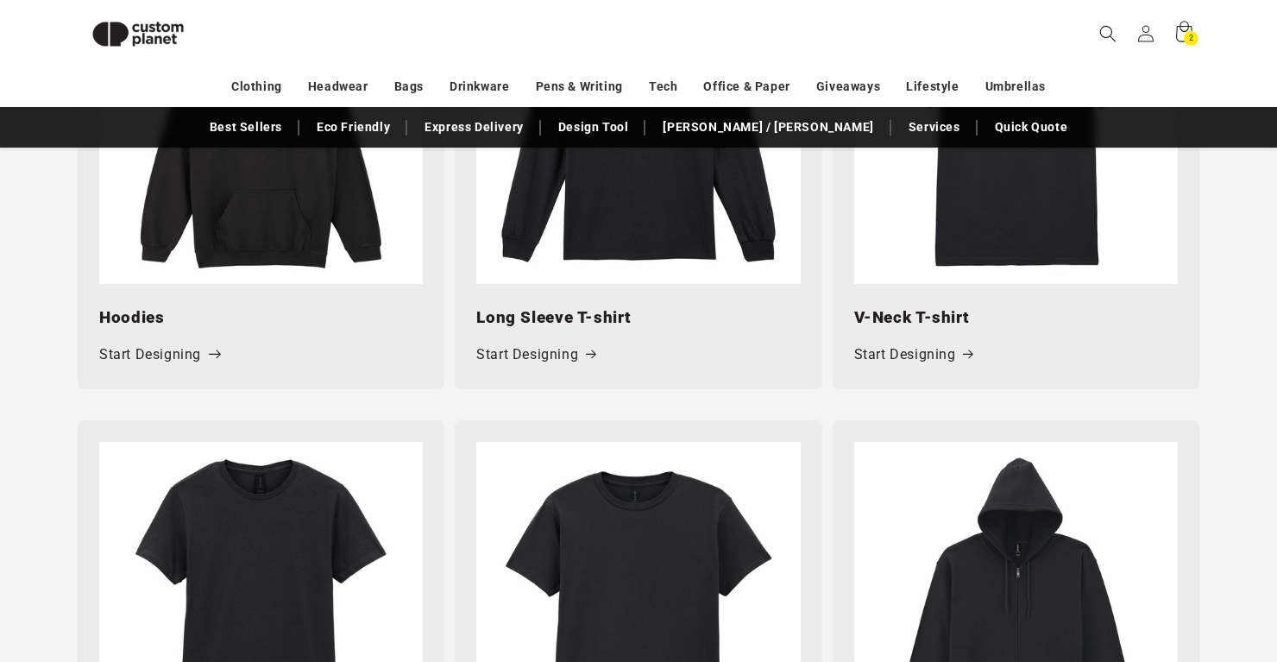
click at [195, 351] on link "Start Designing" at bounding box center [158, 354] width 119 height 25
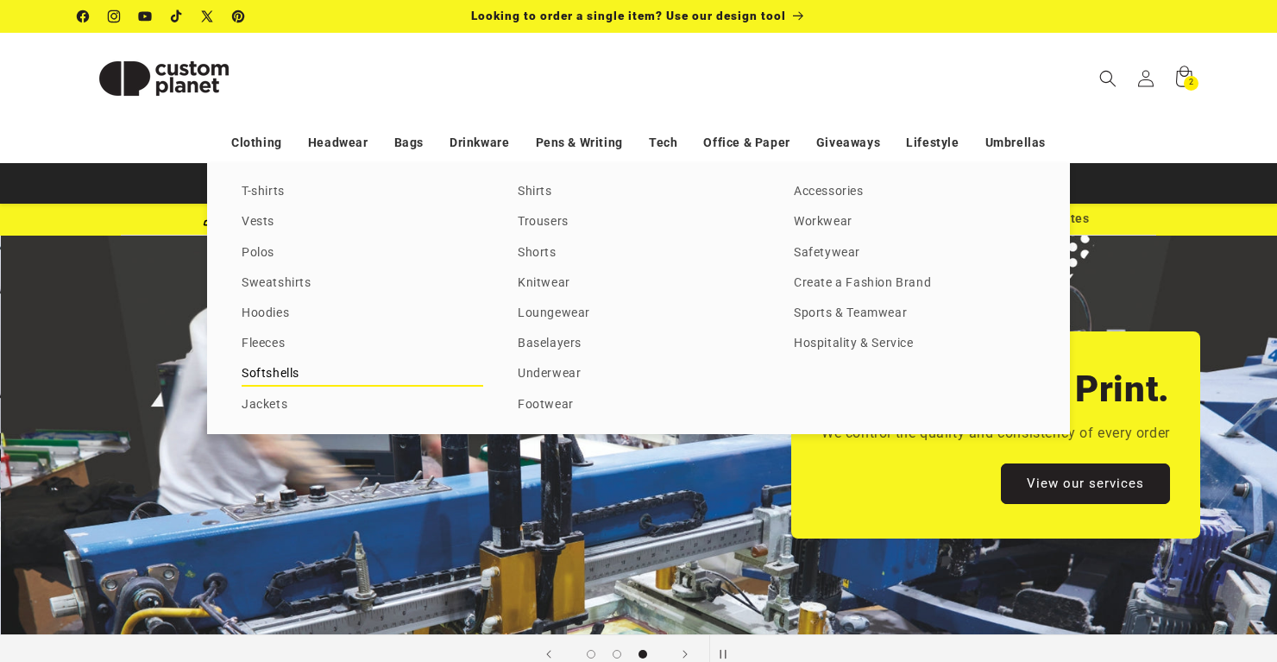
scroll to position [0, 2553]
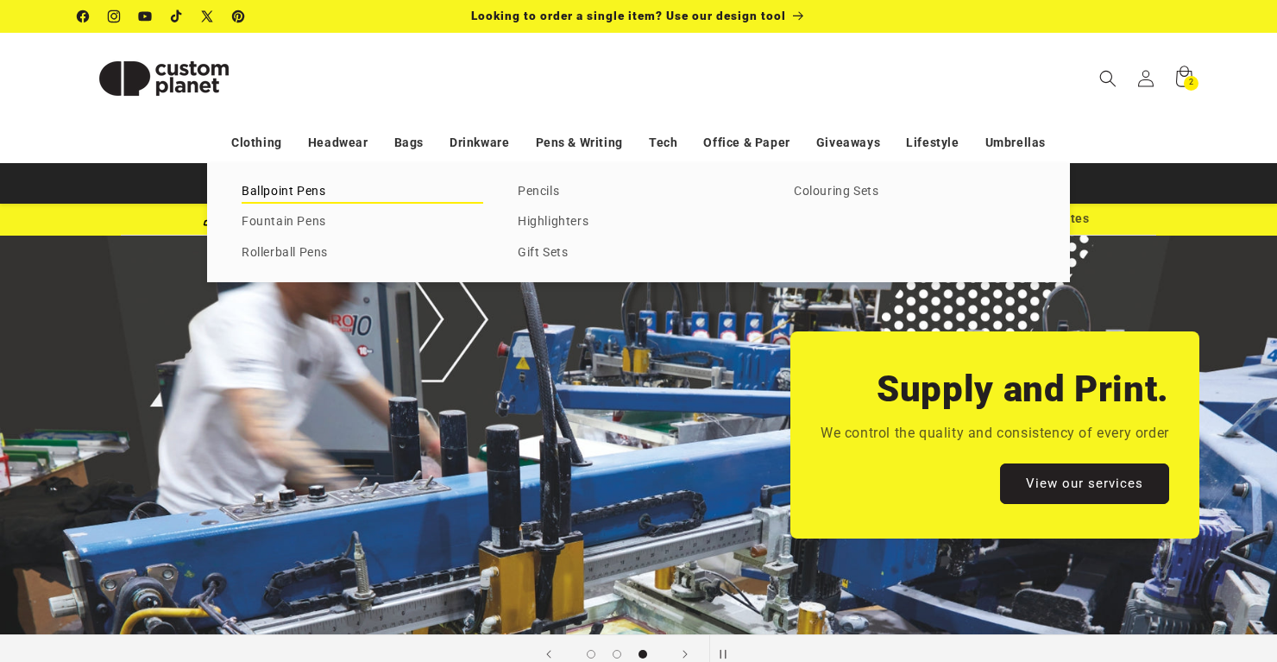
click at [298, 187] on link "Ballpoint Pens" at bounding box center [363, 191] width 242 height 23
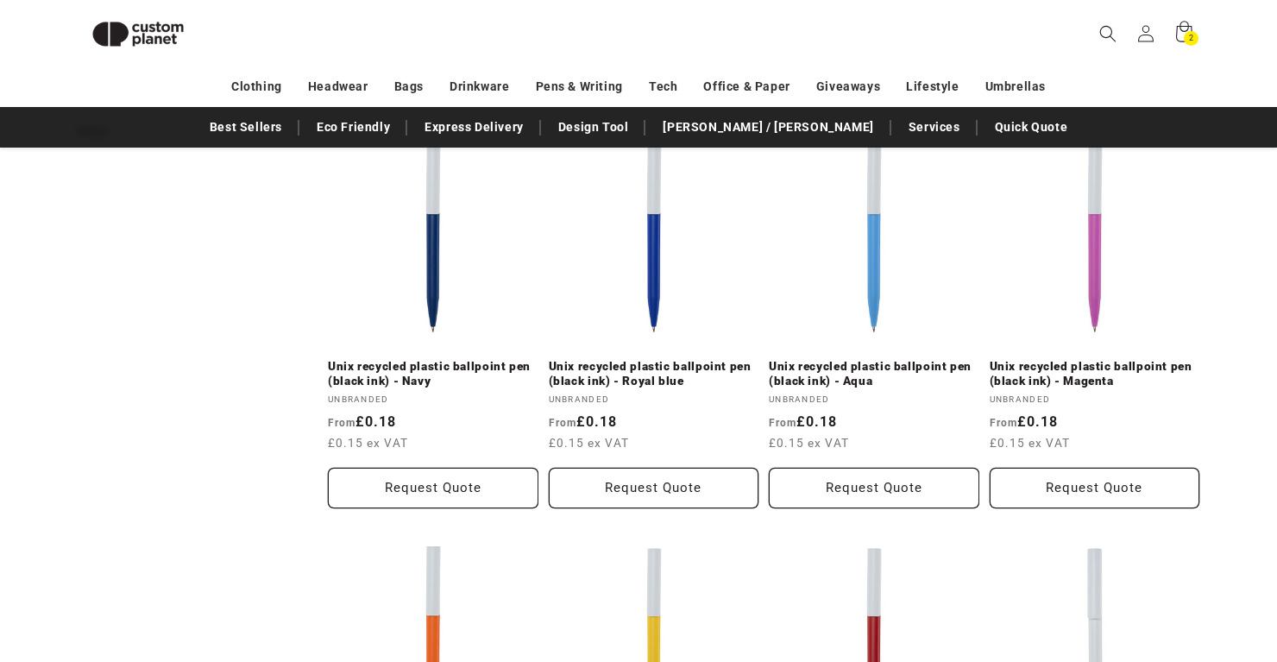
scroll to position [617, 0]
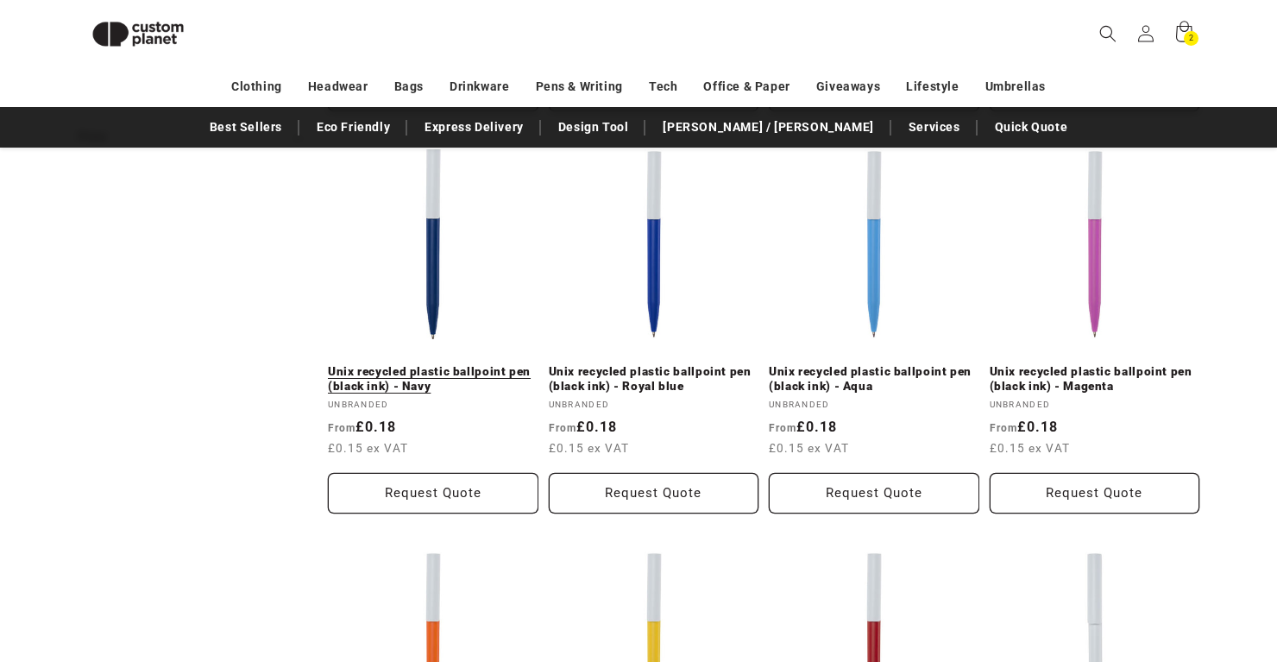
click at [392, 373] on link "Unix recycled plastic ballpoint pen (black ink) - Navy" at bounding box center [433, 379] width 210 height 30
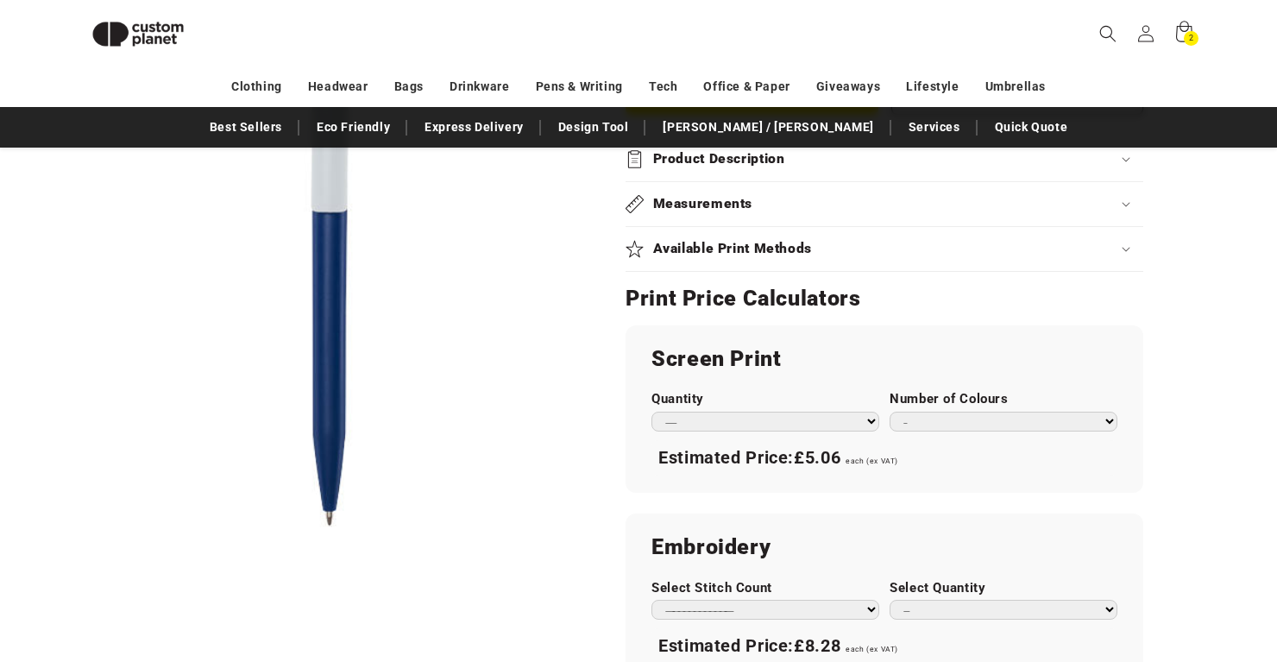
scroll to position [830, 0]
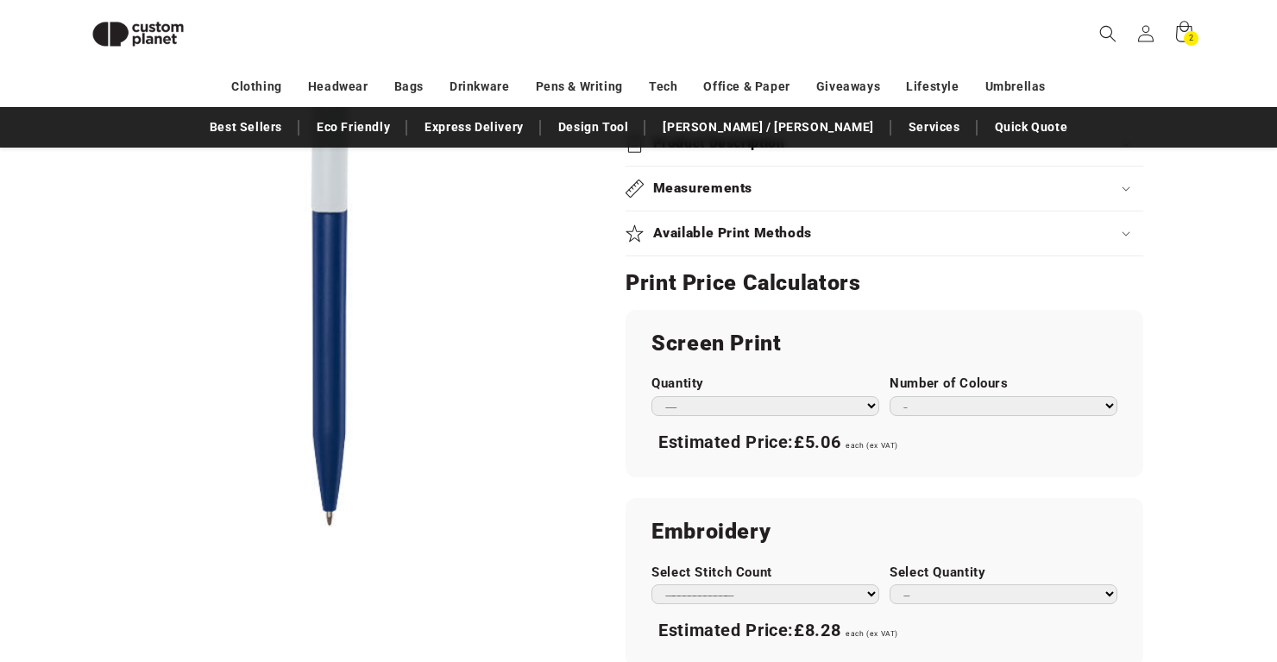
click at [708, 224] on h2 "Available Print Methods" at bounding box center [733, 233] width 160 height 18
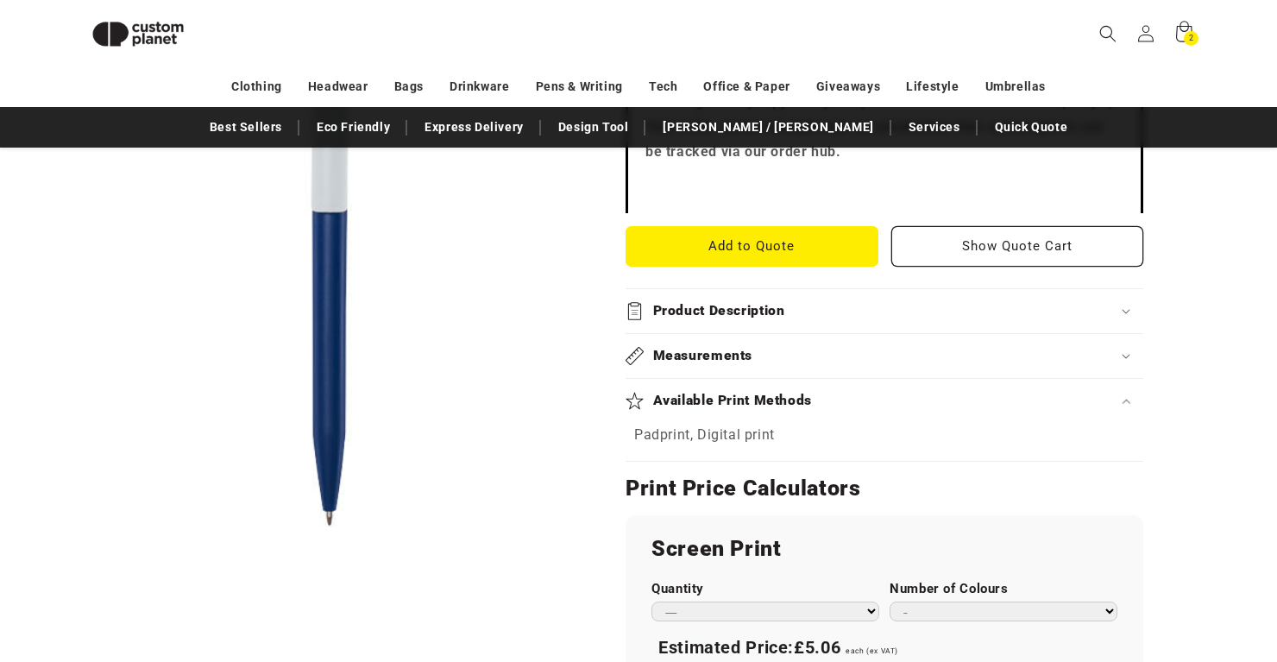
scroll to position [659, 0]
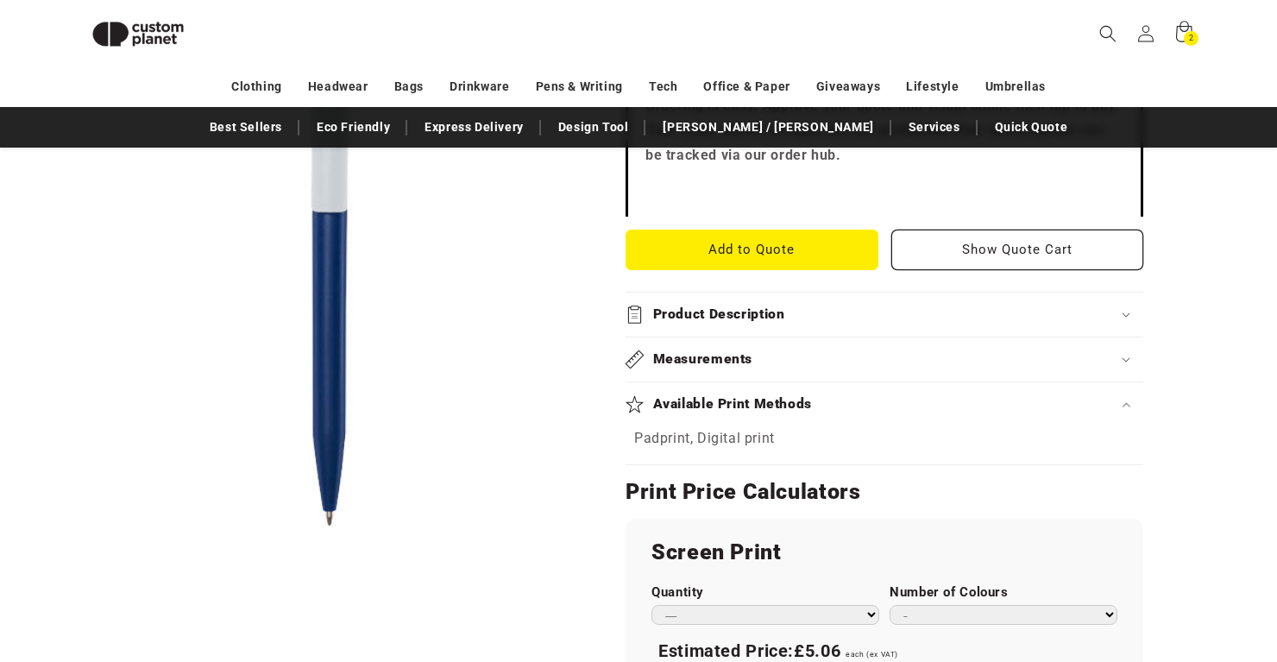
click at [698, 305] on h2 "Product Description" at bounding box center [719, 314] width 132 height 18
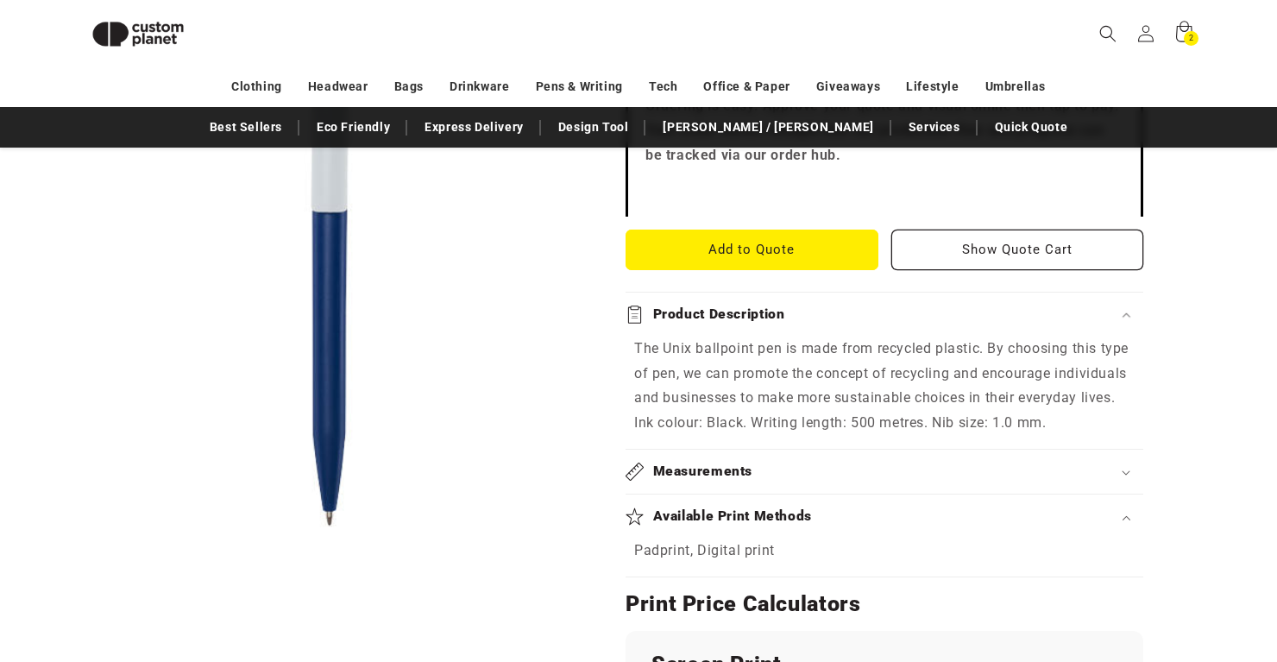
click at [698, 305] on h2 "Product Description" at bounding box center [719, 314] width 132 height 18
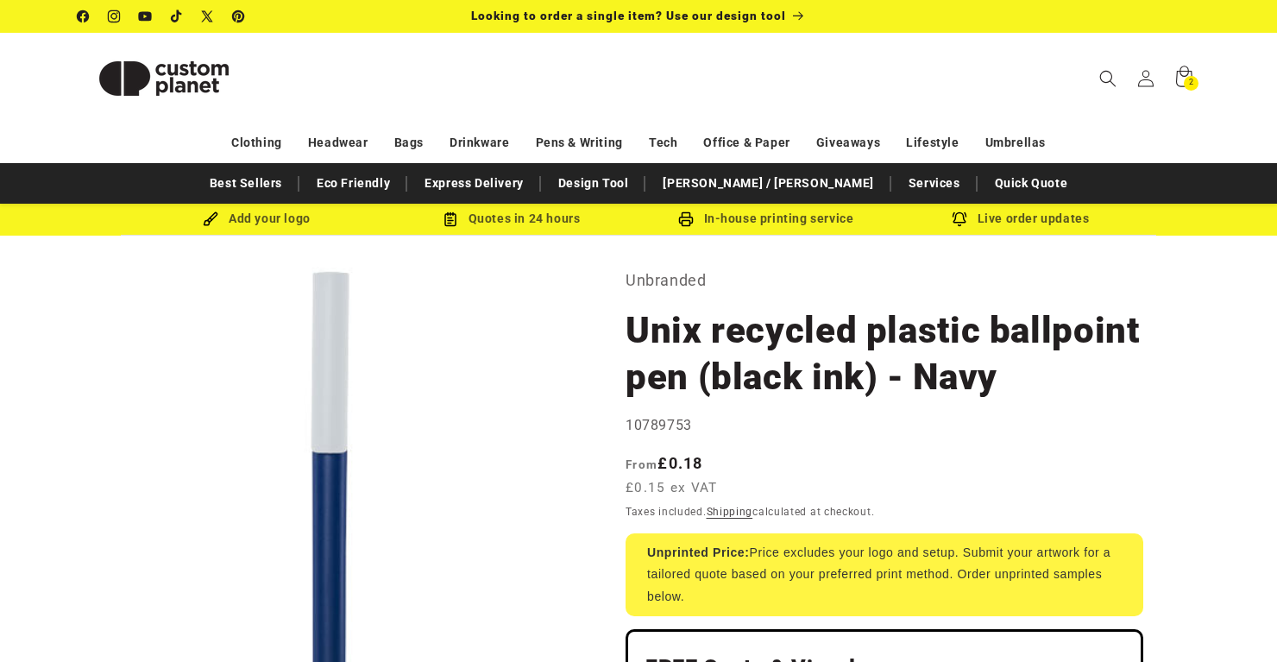
scroll to position [0, 0]
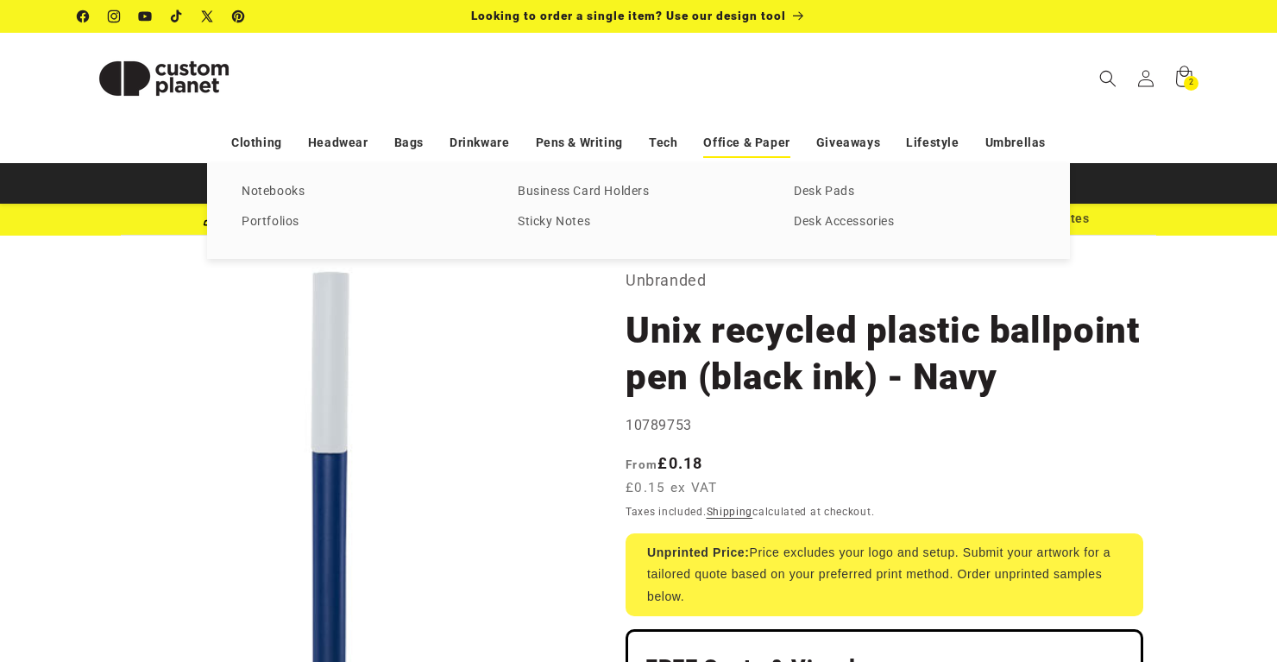
click at [743, 134] on link "Office & Paper" at bounding box center [746, 143] width 86 height 30
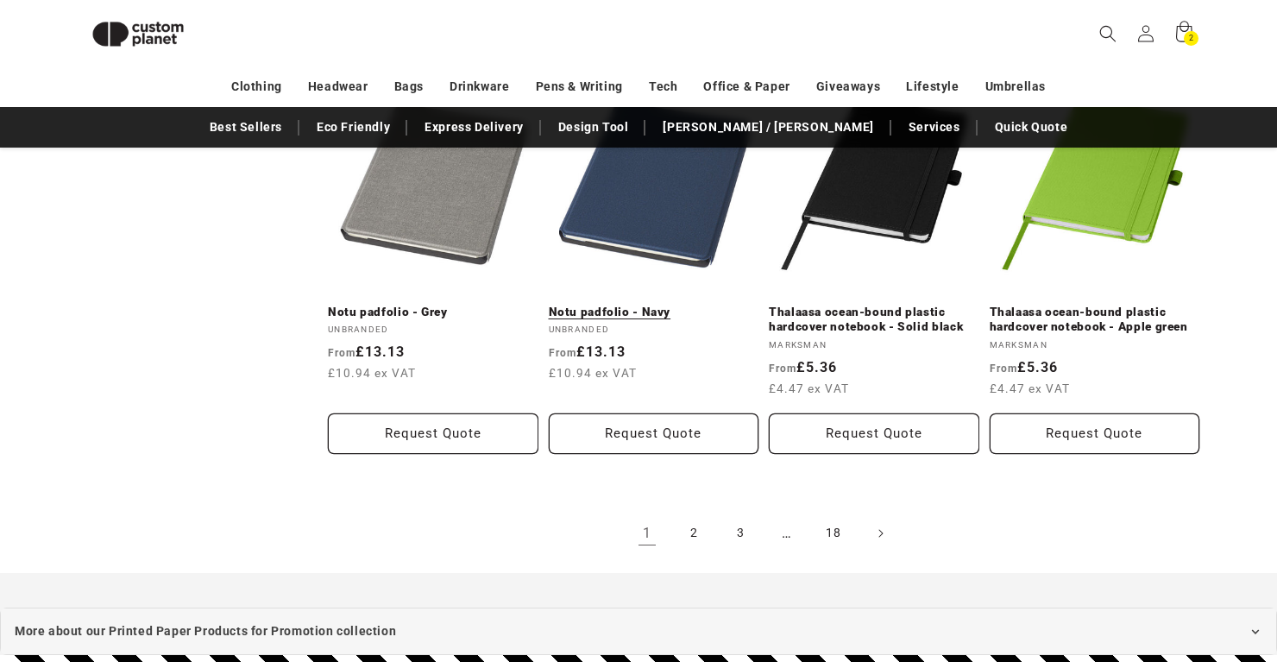
scroll to position [3575, 0]
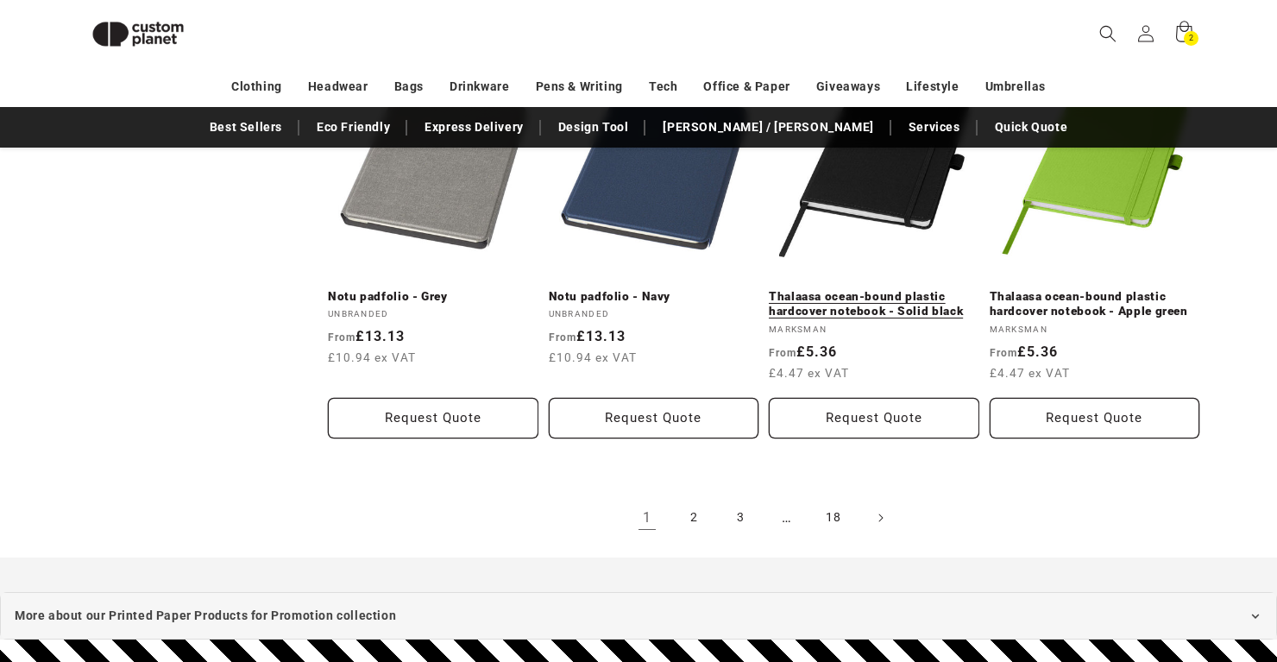
click at [857, 289] on link "Thalaasa ocean-bound plastic hardcover notebook - Solid black" at bounding box center [874, 304] width 210 height 30
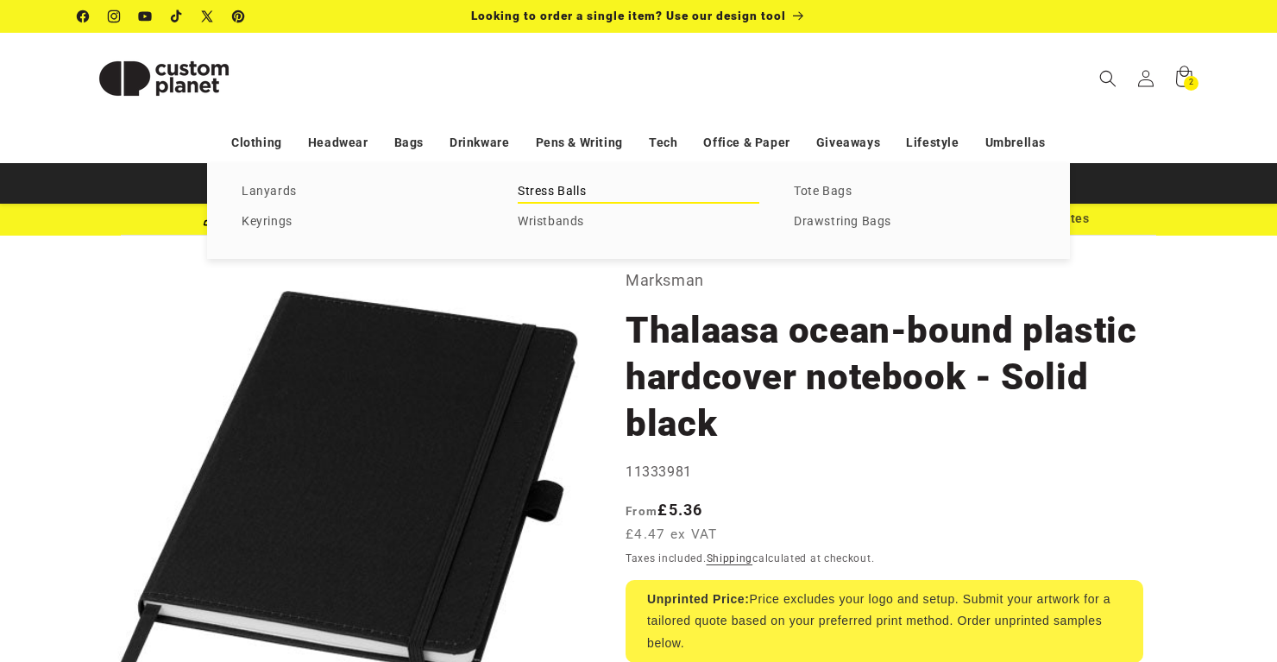
click at [582, 185] on link "Stress Balls" at bounding box center [639, 191] width 242 height 23
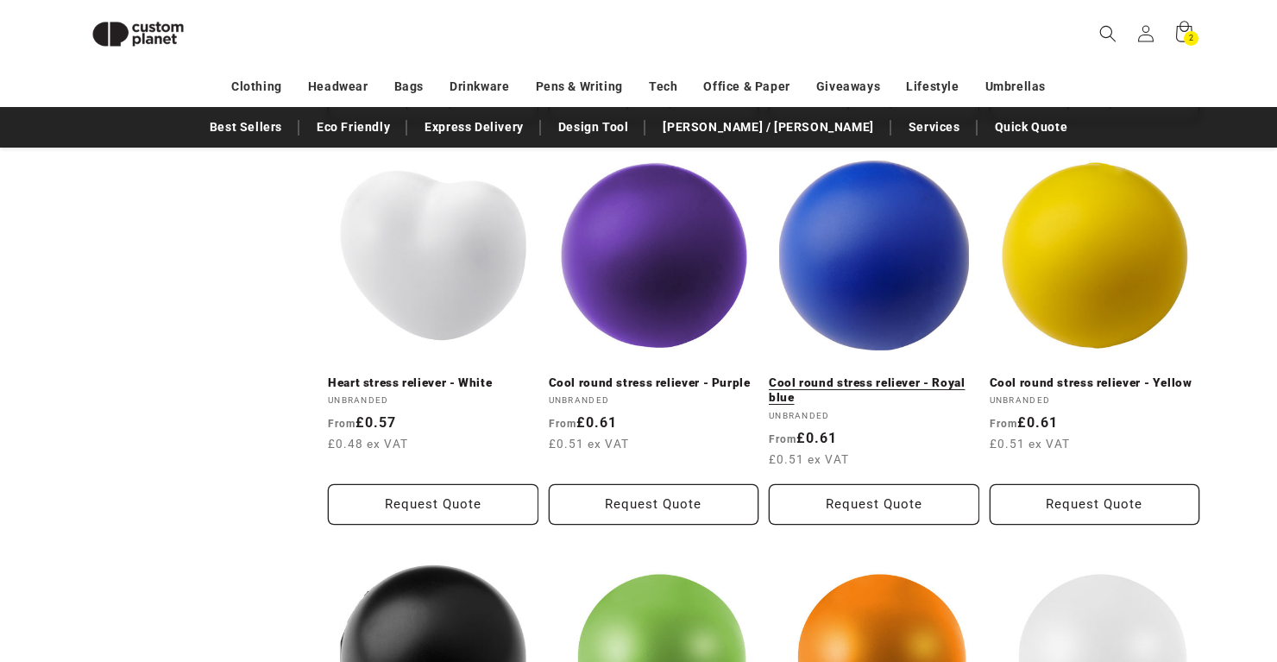
scroll to position [1384, 0]
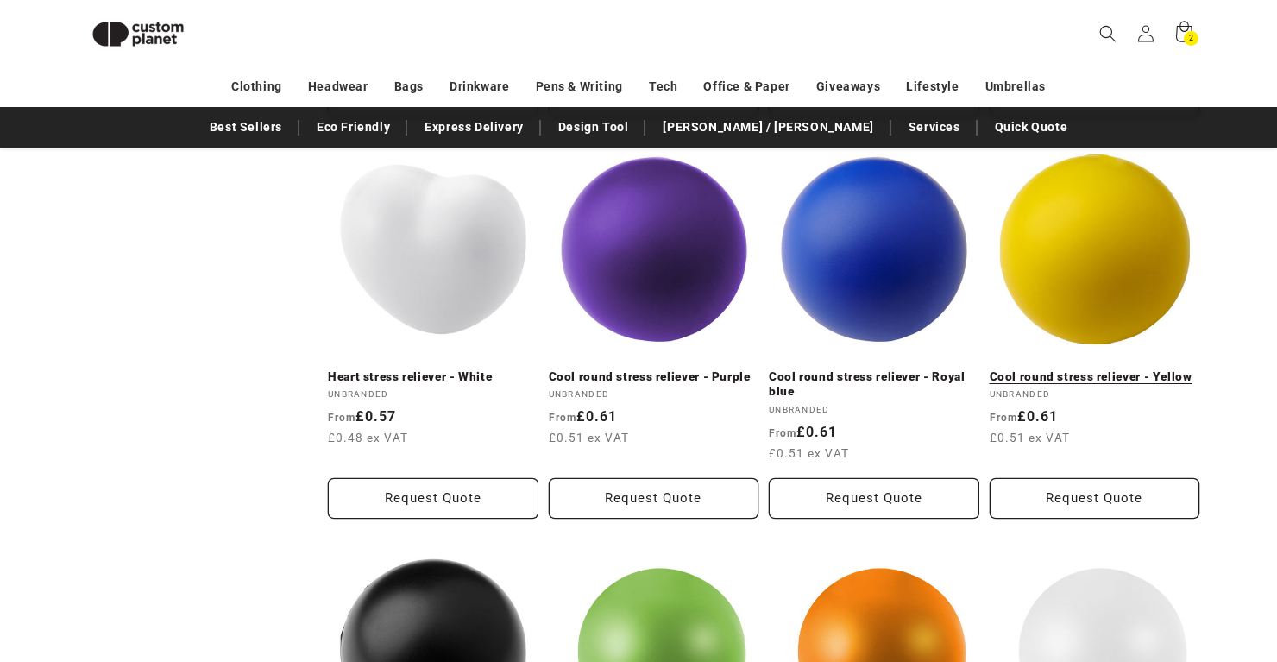
click at [1147, 369] on link "Cool round stress reliever - Yellow" at bounding box center [1094, 377] width 210 height 16
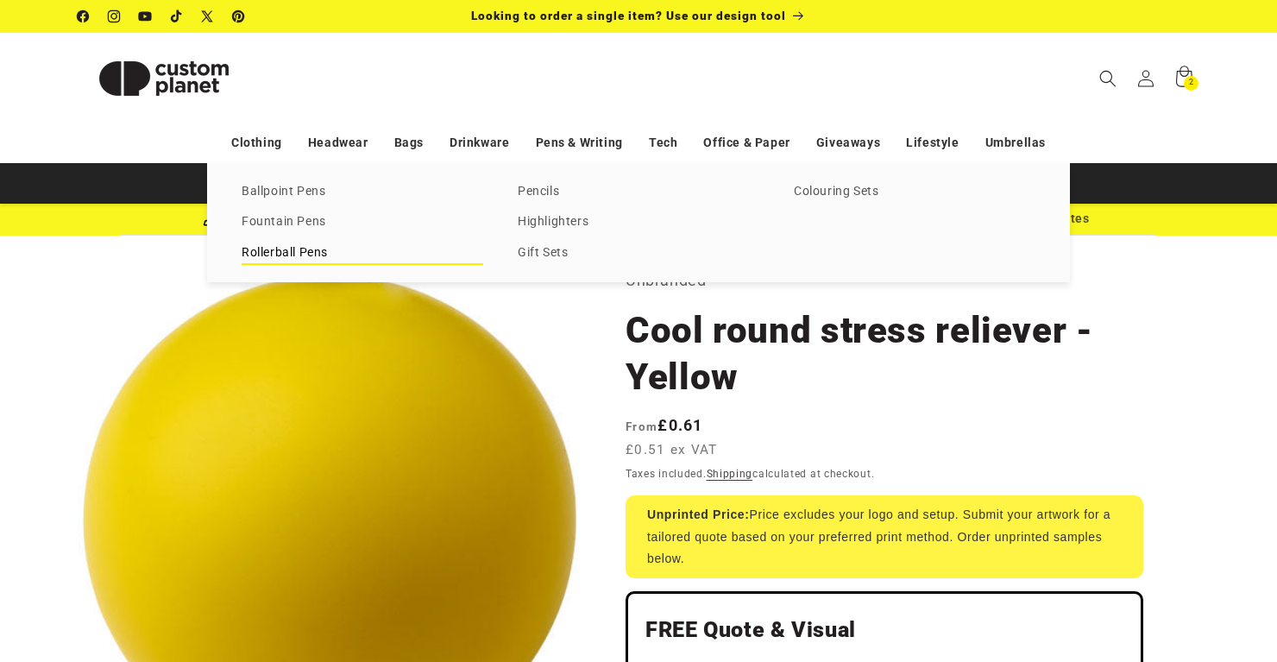
click at [279, 247] on link "Rollerball Pens" at bounding box center [363, 253] width 242 height 23
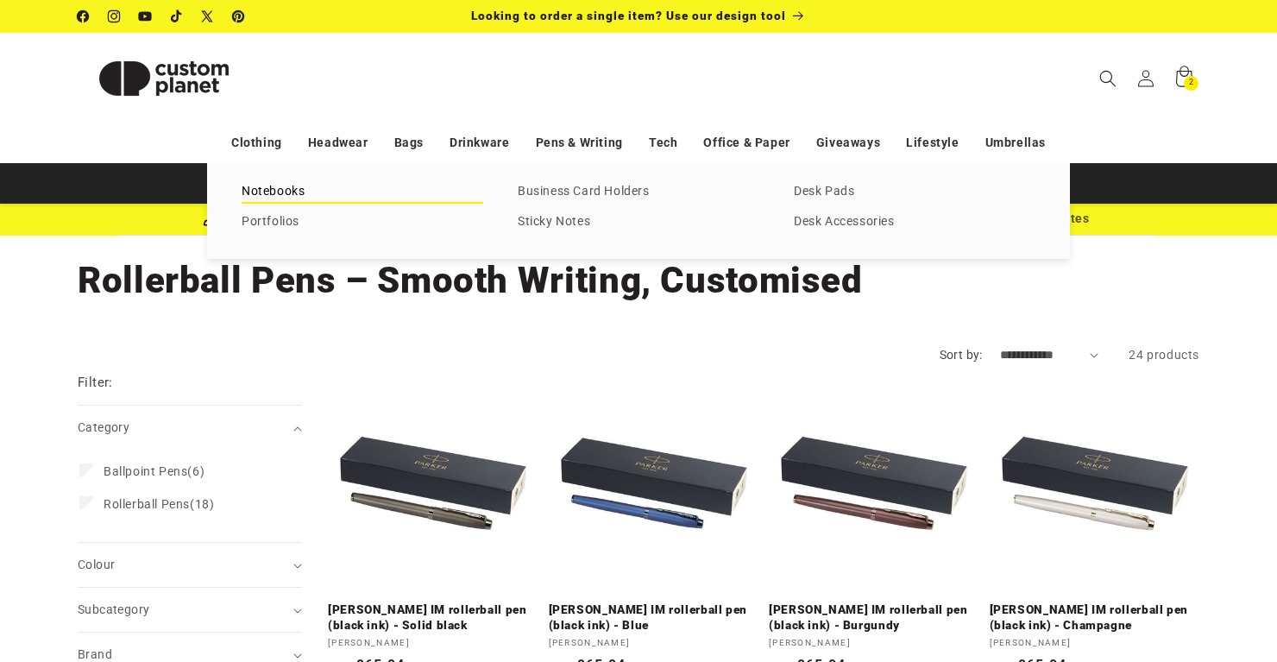
click at [267, 198] on link "Notebooks" at bounding box center [363, 191] width 242 height 23
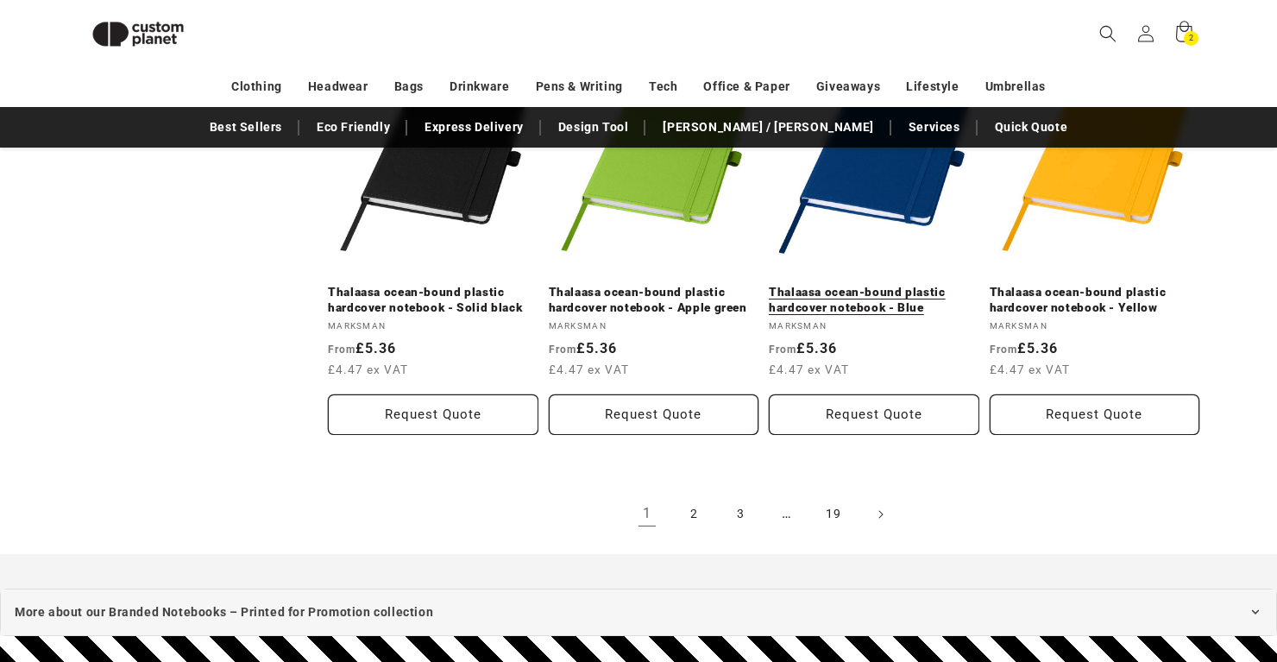
scroll to position [1908, 0]
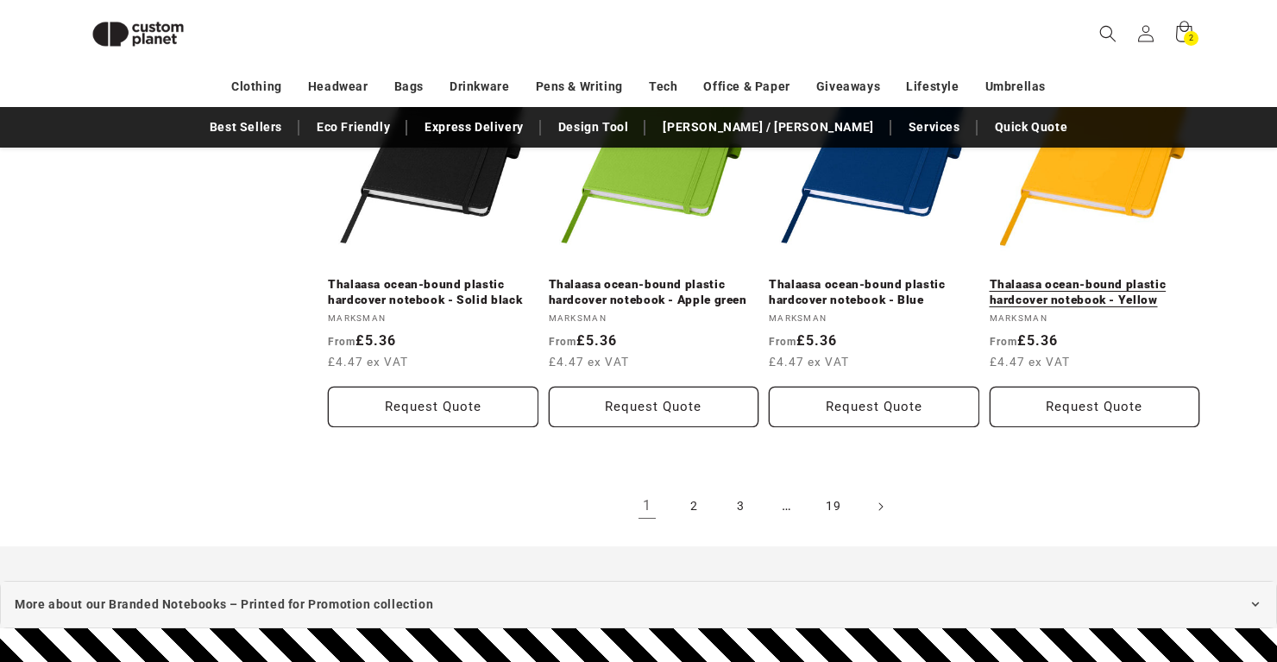
click at [1057, 277] on link "Thalaasa ocean-bound plastic hardcover notebook - Yellow" at bounding box center [1094, 292] width 210 height 30
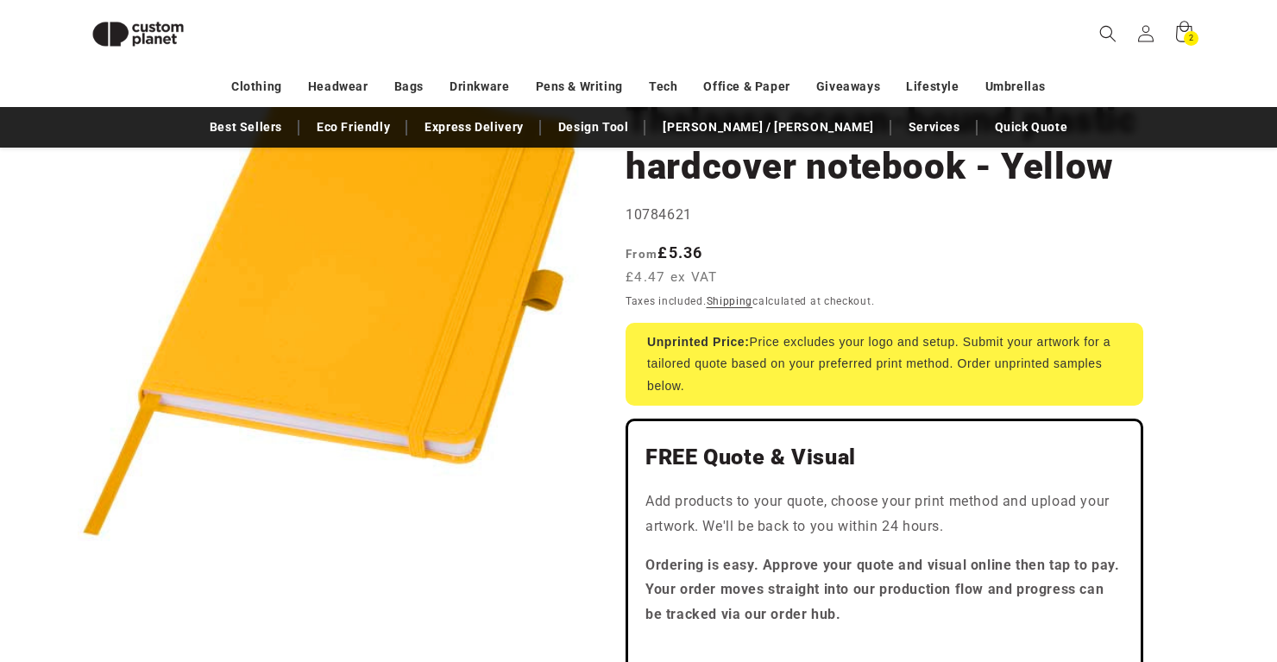
scroll to position [169, 0]
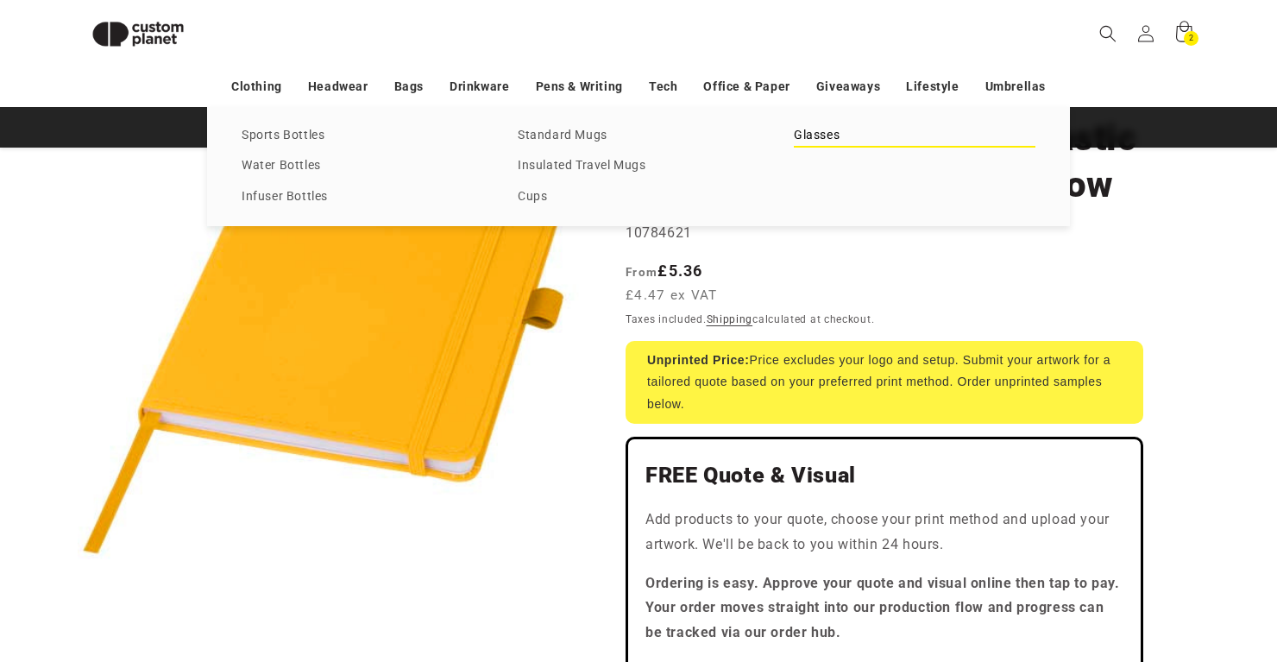
click at [831, 147] on link "Glasses" at bounding box center [915, 135] width 242 height 23
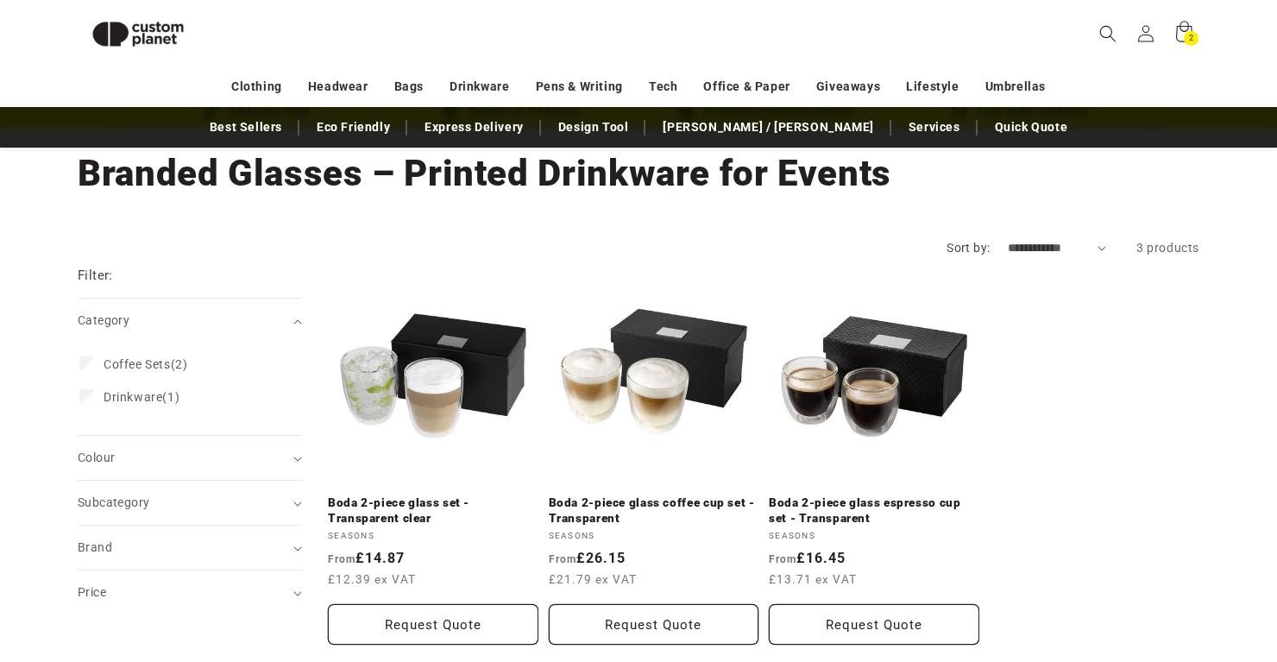
scroll to position [82, 0]
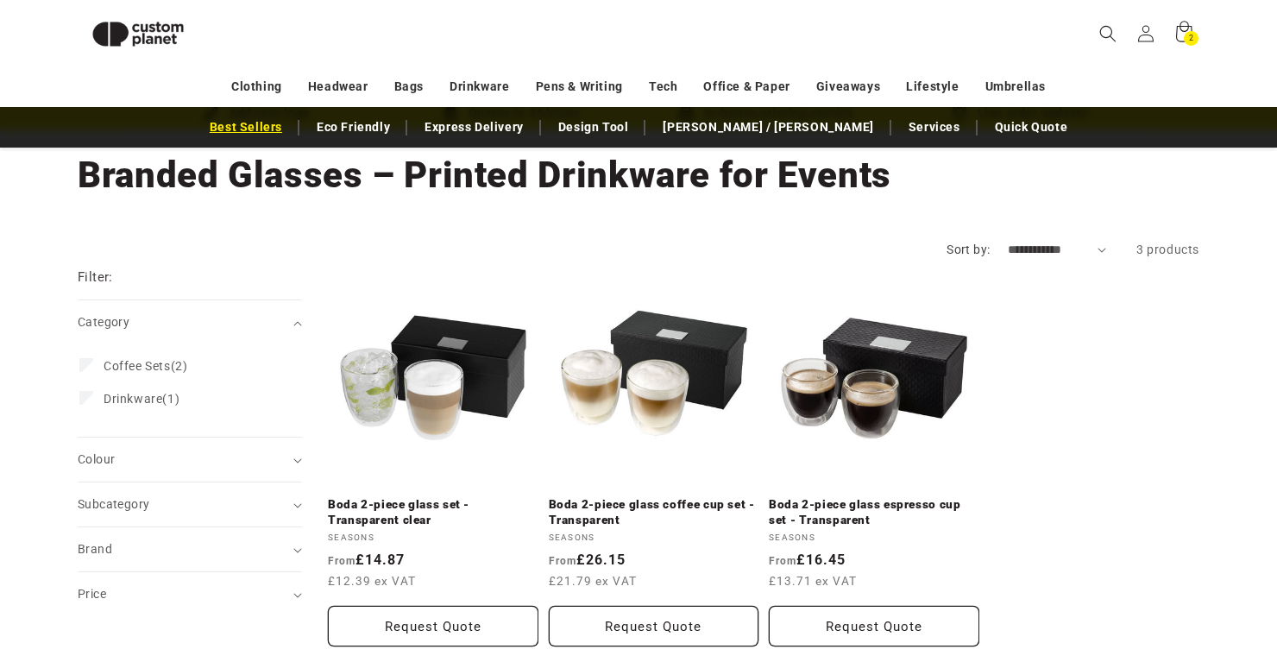
click at [291, 127] on link "Best Sellers" at bounding box center [246, 127] width 90 height 30
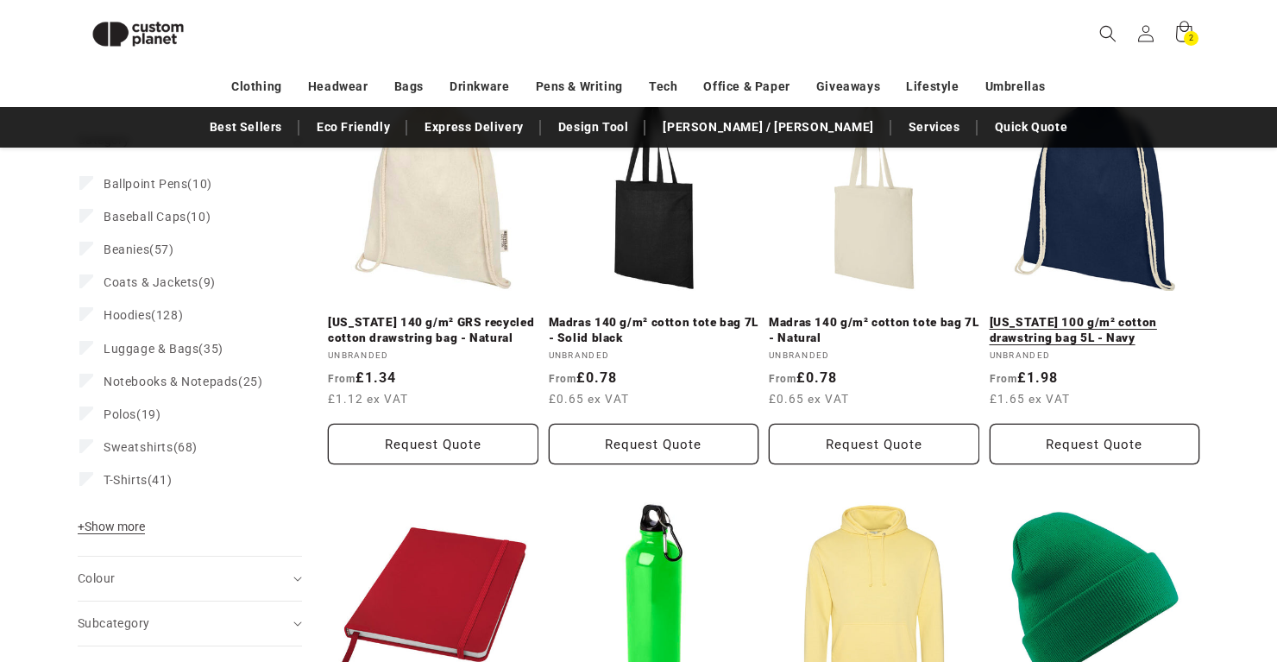
scroll to position [262, 0]
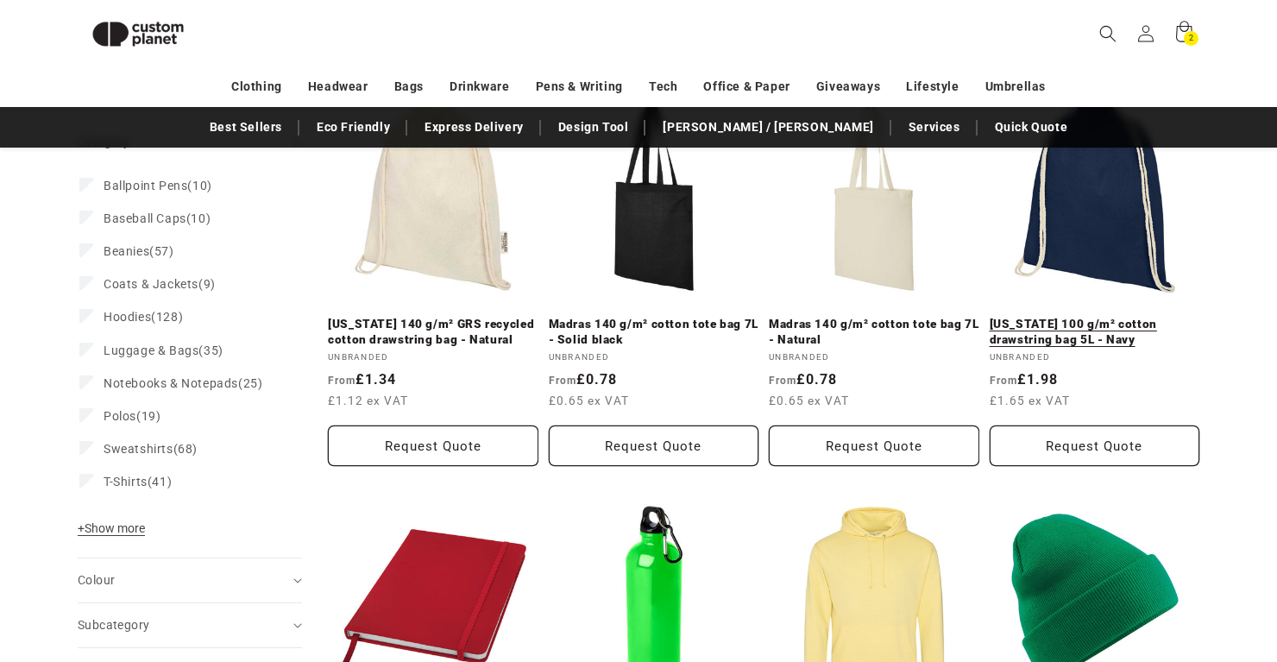
click at [1052, 317] on link "[US_STATE] 100 g/m² cotton drawstring bag 5L - Navy" at bounding box center [1094, 332] width 210 height 30
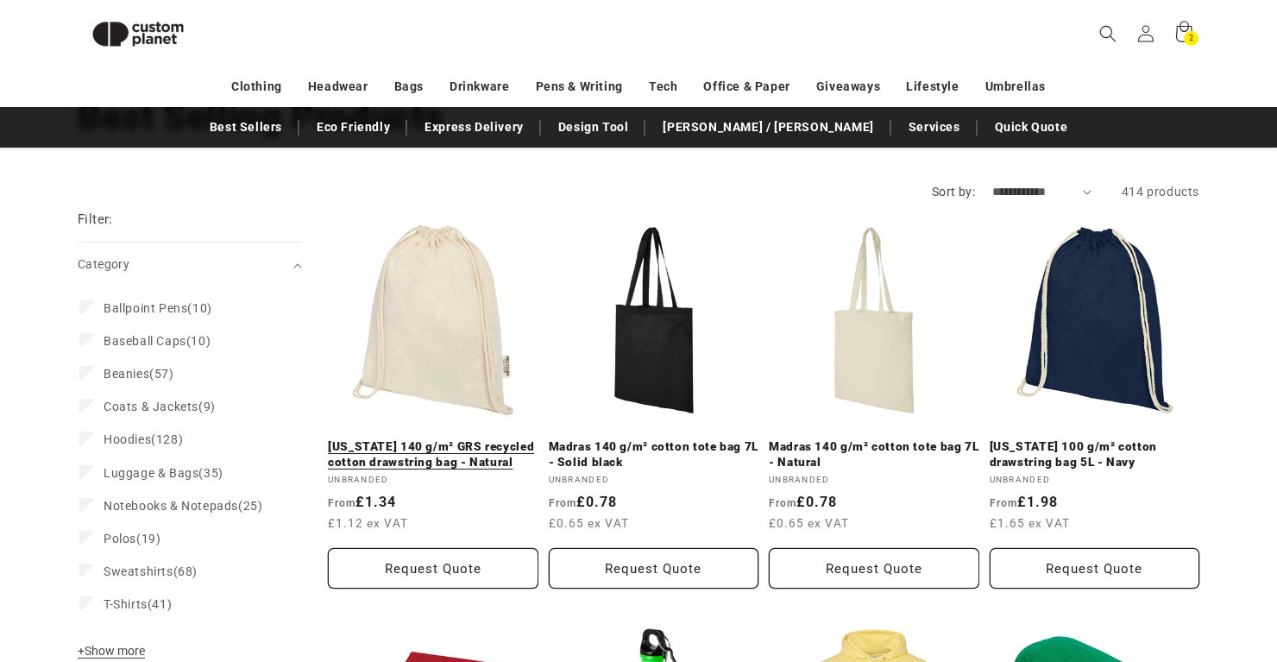
scroll to position [141, 0]
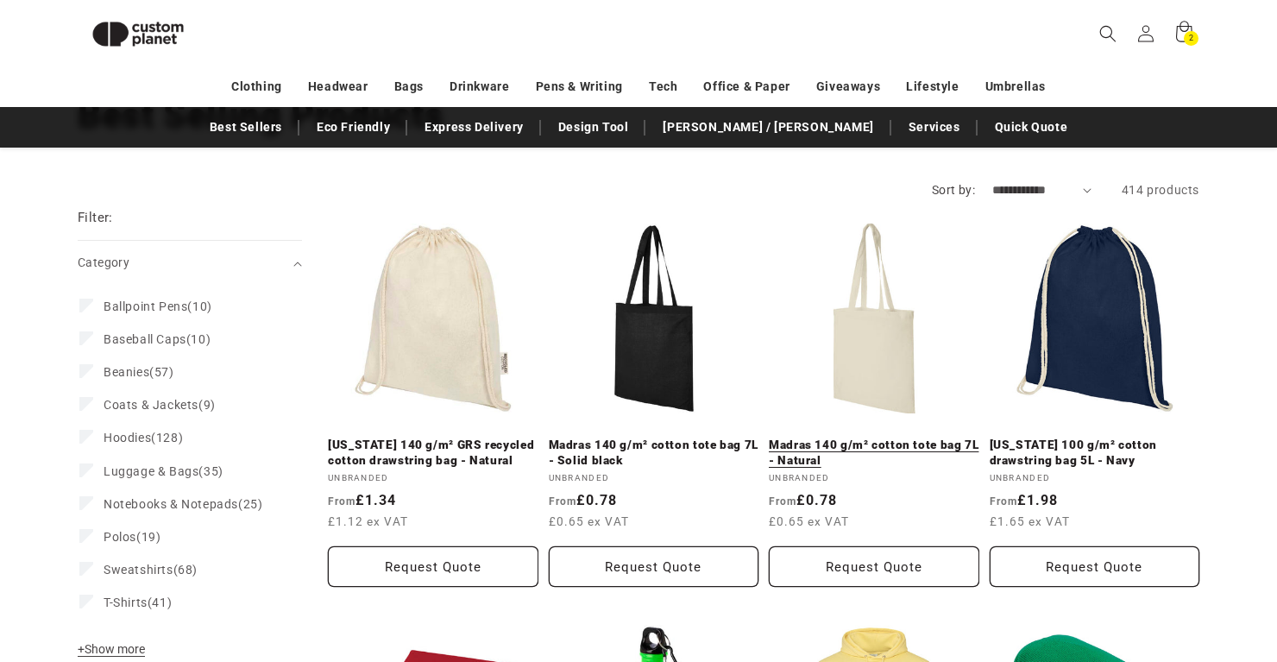
click at [848, 437] on link "Madras 140 g/m² cotton tote bag 7L - Natural" at bounding box center [874, 452] width 210 height 30
click at [649, 437] on link "Madras 140 g/m² cotton tote bag 7L - Solid black" at bounding box center [654, 452] width 210 height 30
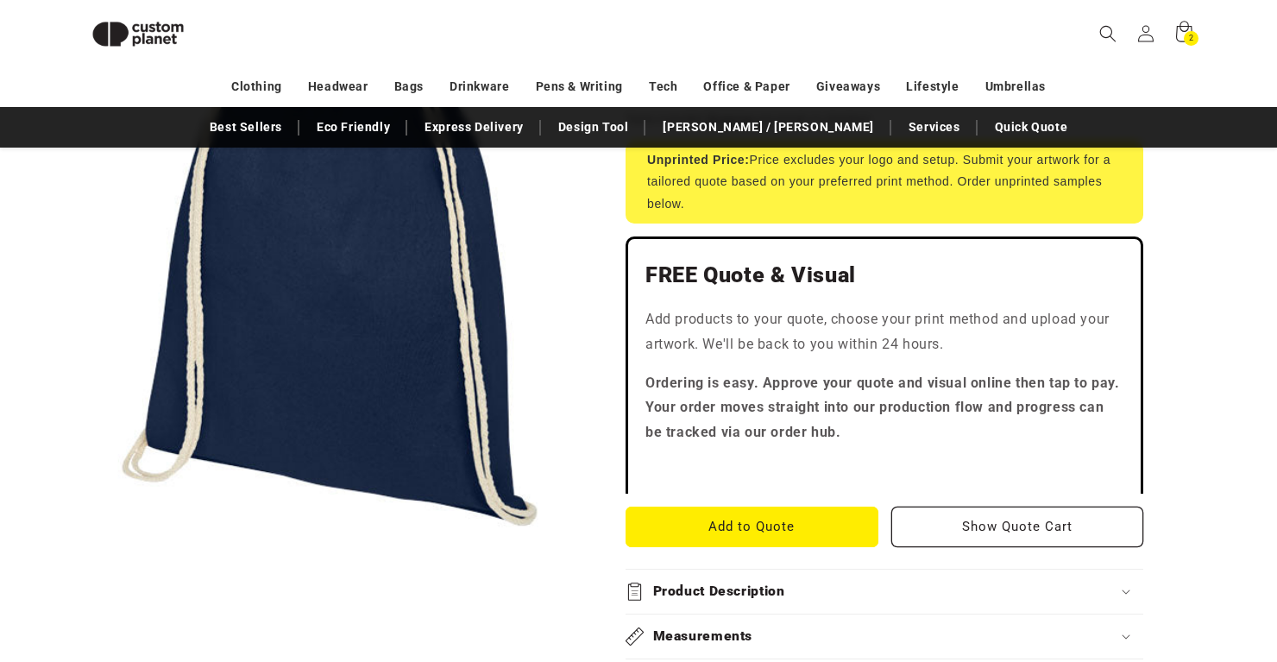
scroll to position [299, 0]
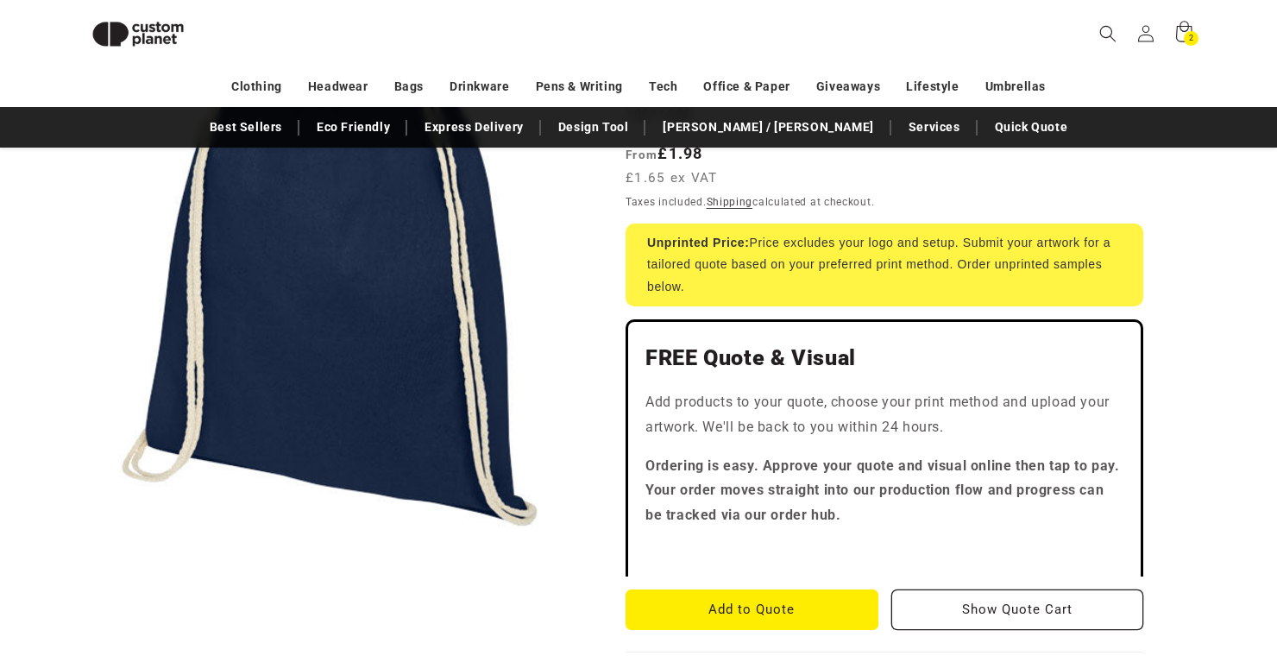
click at [78, 530] on button "Open media 1 in modal" at bounding box center [78, 530] width 0 height 0
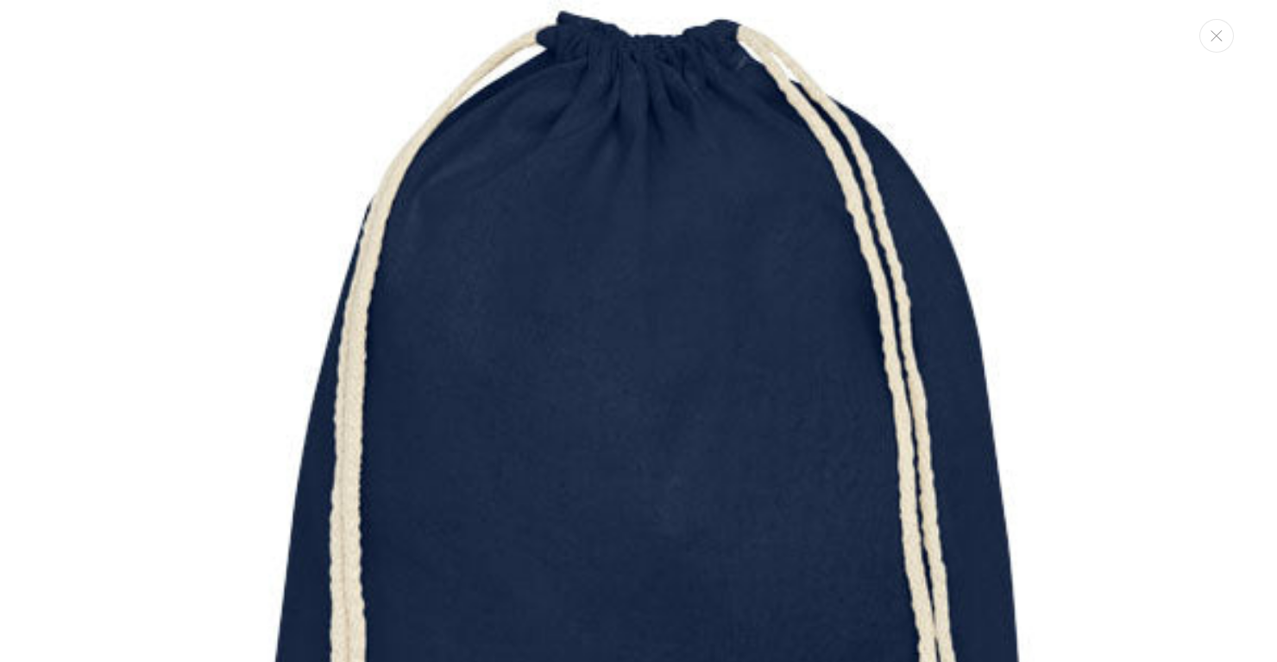
click at [322, 324] on img "Media gallery" at bounding box center [638, 543] width 1087 height 1087
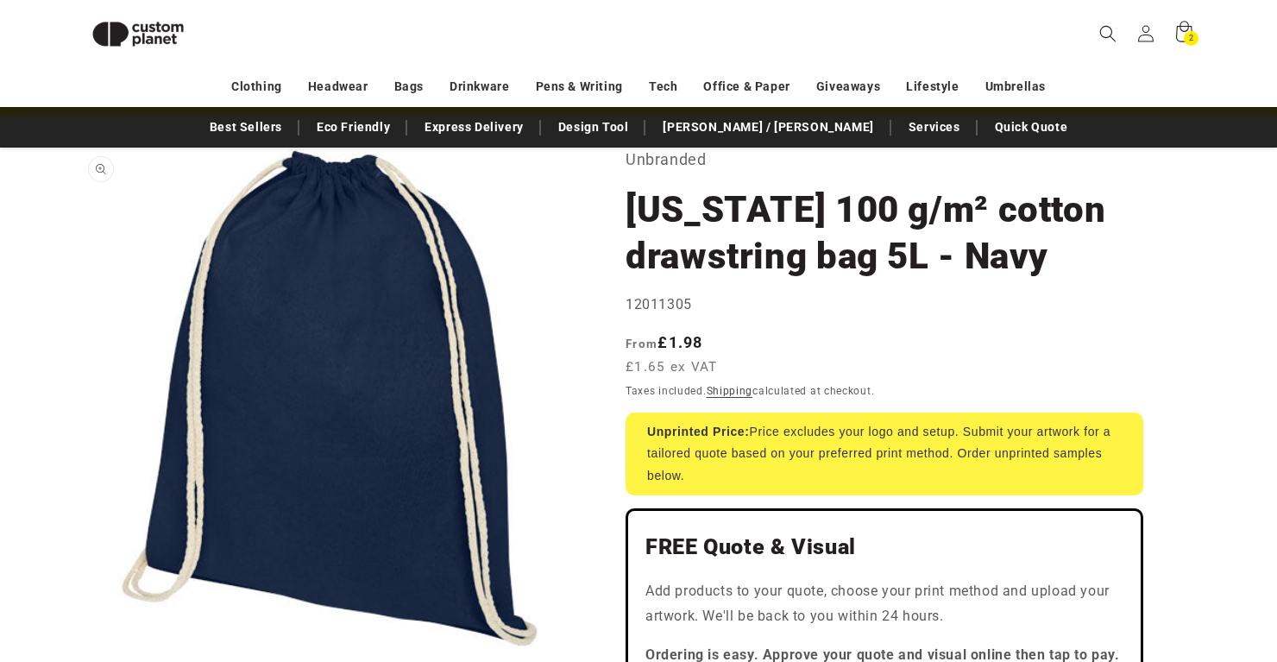
scroll to position [88, 0]
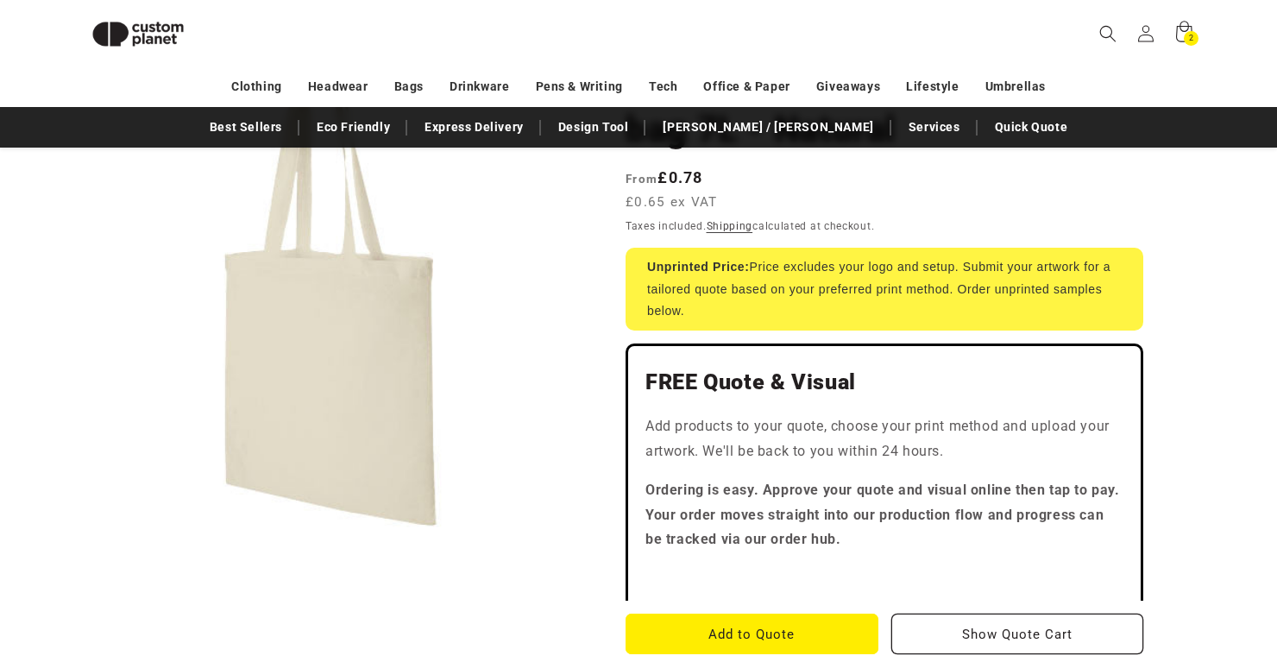
scroll to position [86, 0]
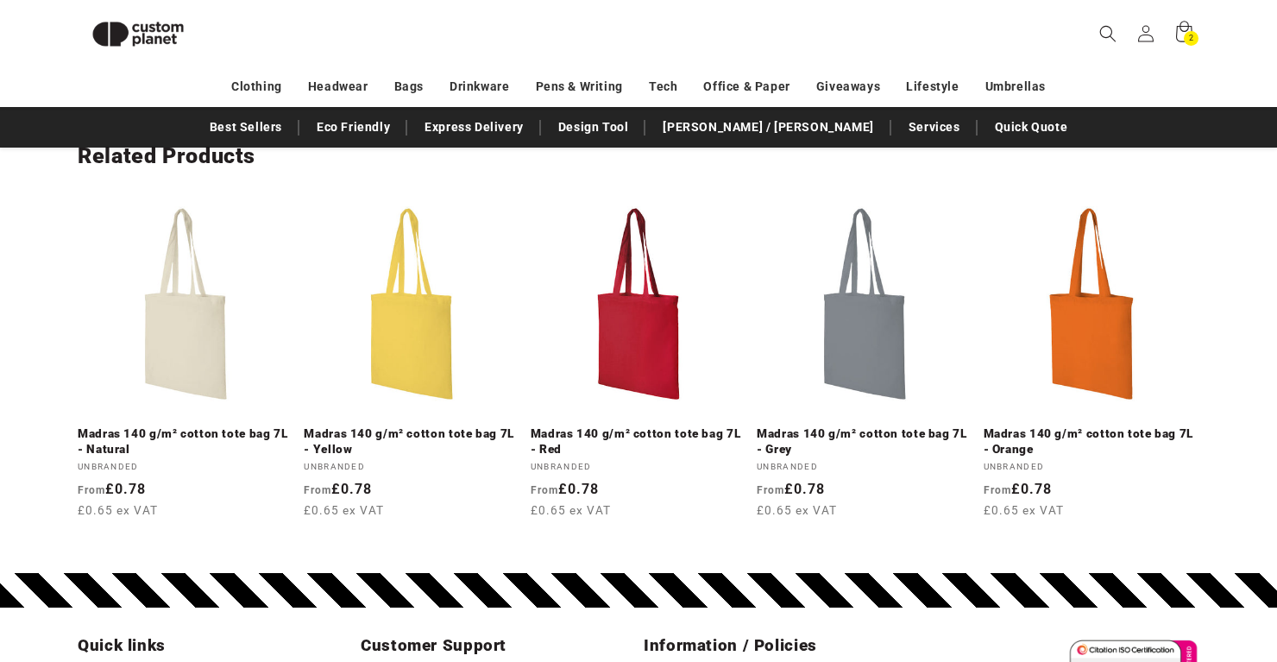
scroll to position [1994, 0]
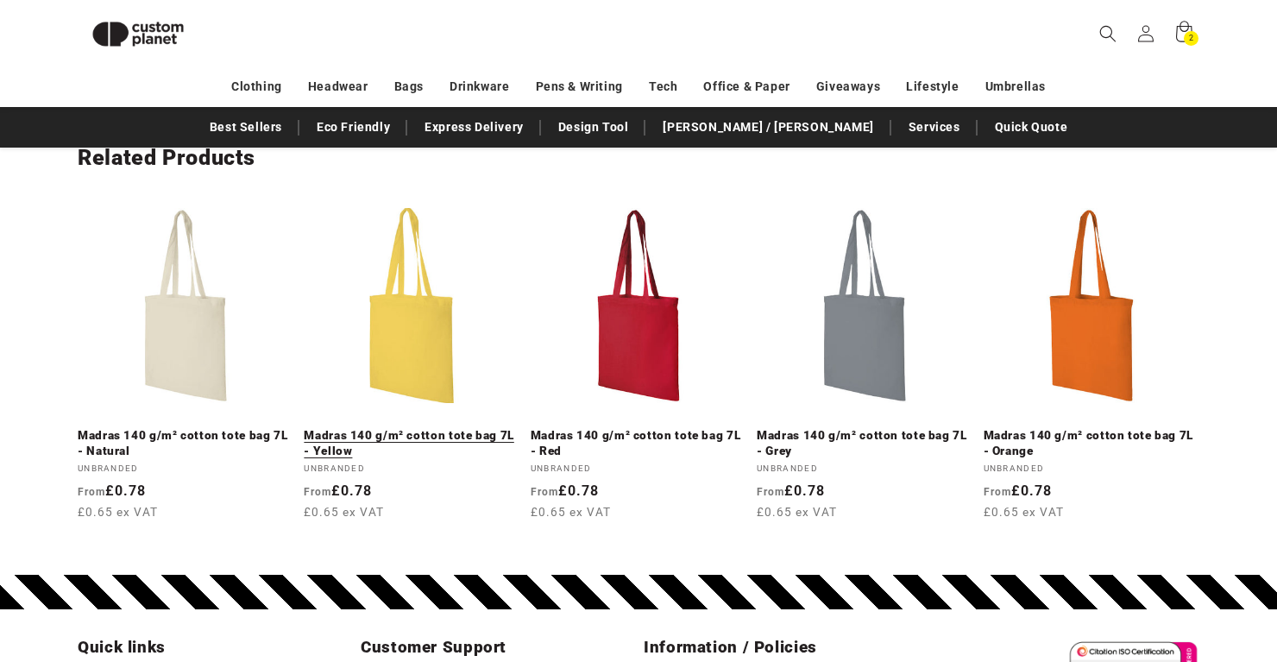
click at [392, 428] on link "Madras 140 g/m² cotton tote bag 7L - Yellow" at bounding box center [412, 443] width 216 height 30
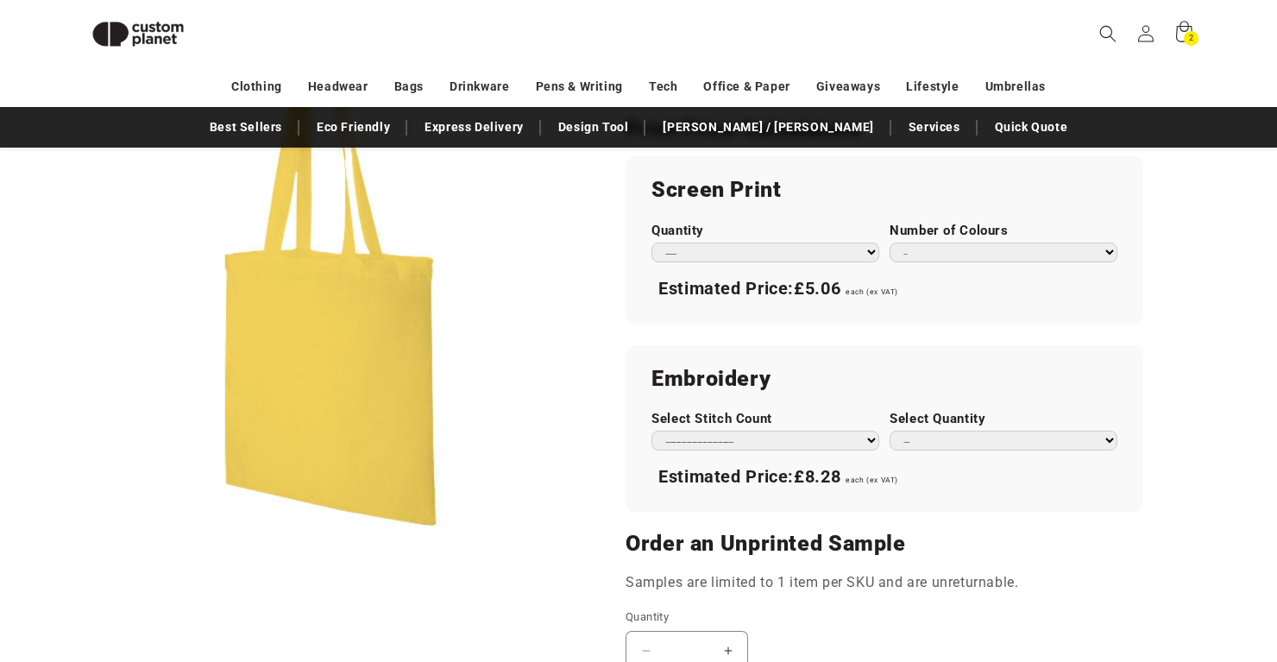
scroll to position [998, 0]
